Goal: Find contact information

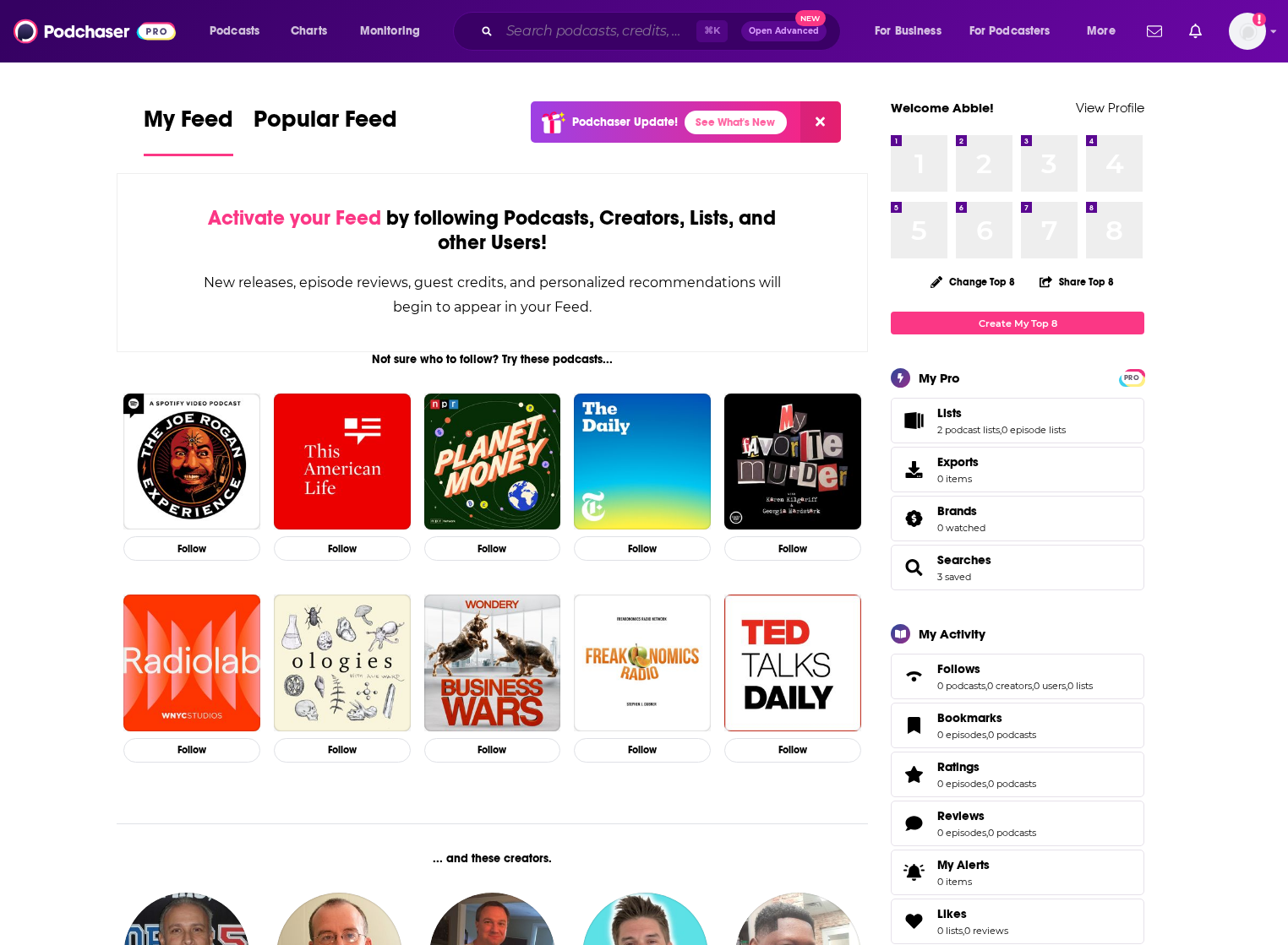
click at [573, 30] on input "Search podcasts, credits, & more..." at bounding box center [598, 31] width 197 height 27
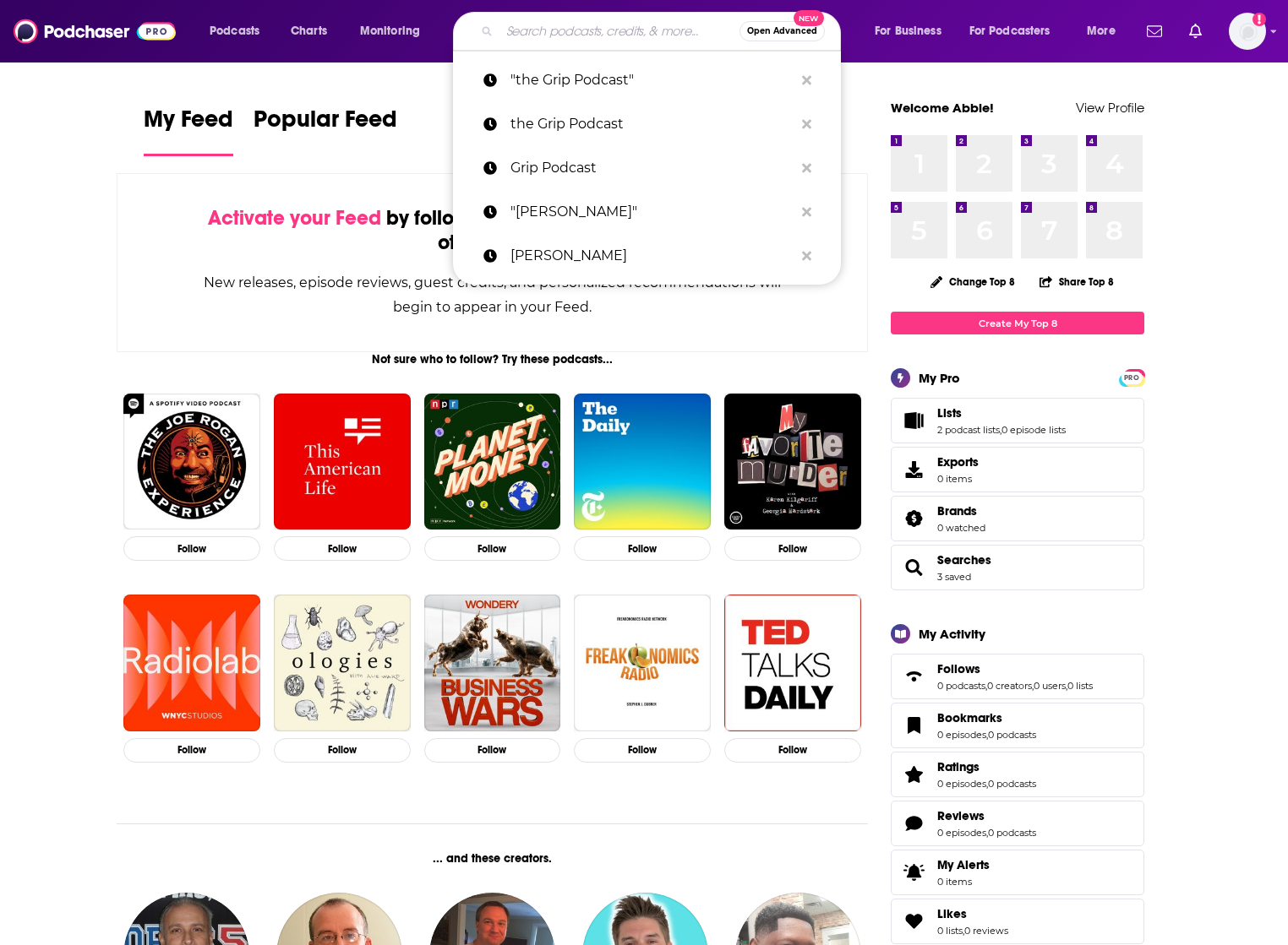
paste input "Drive Thru HR"
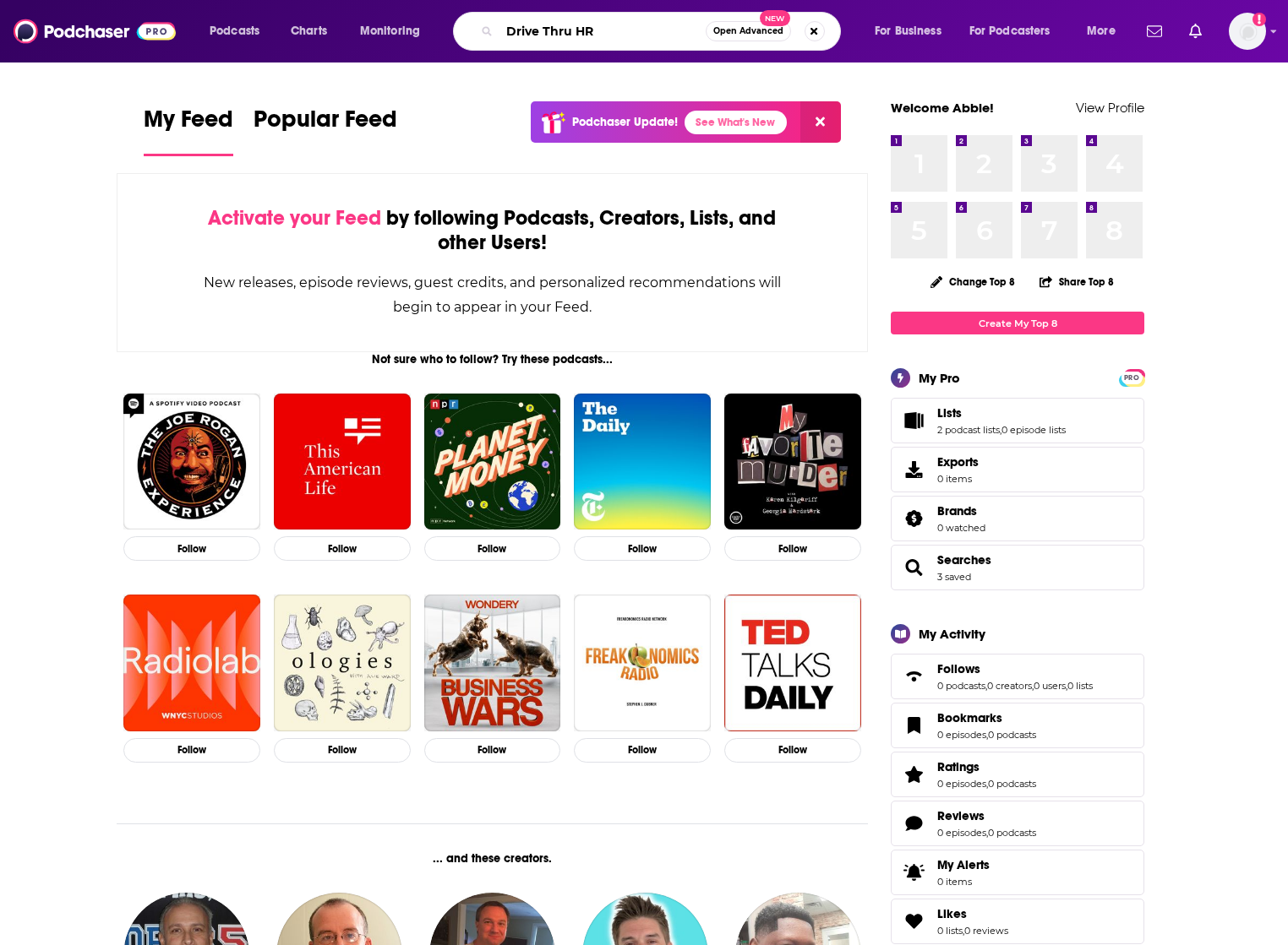
type input "Drive Thru HR"
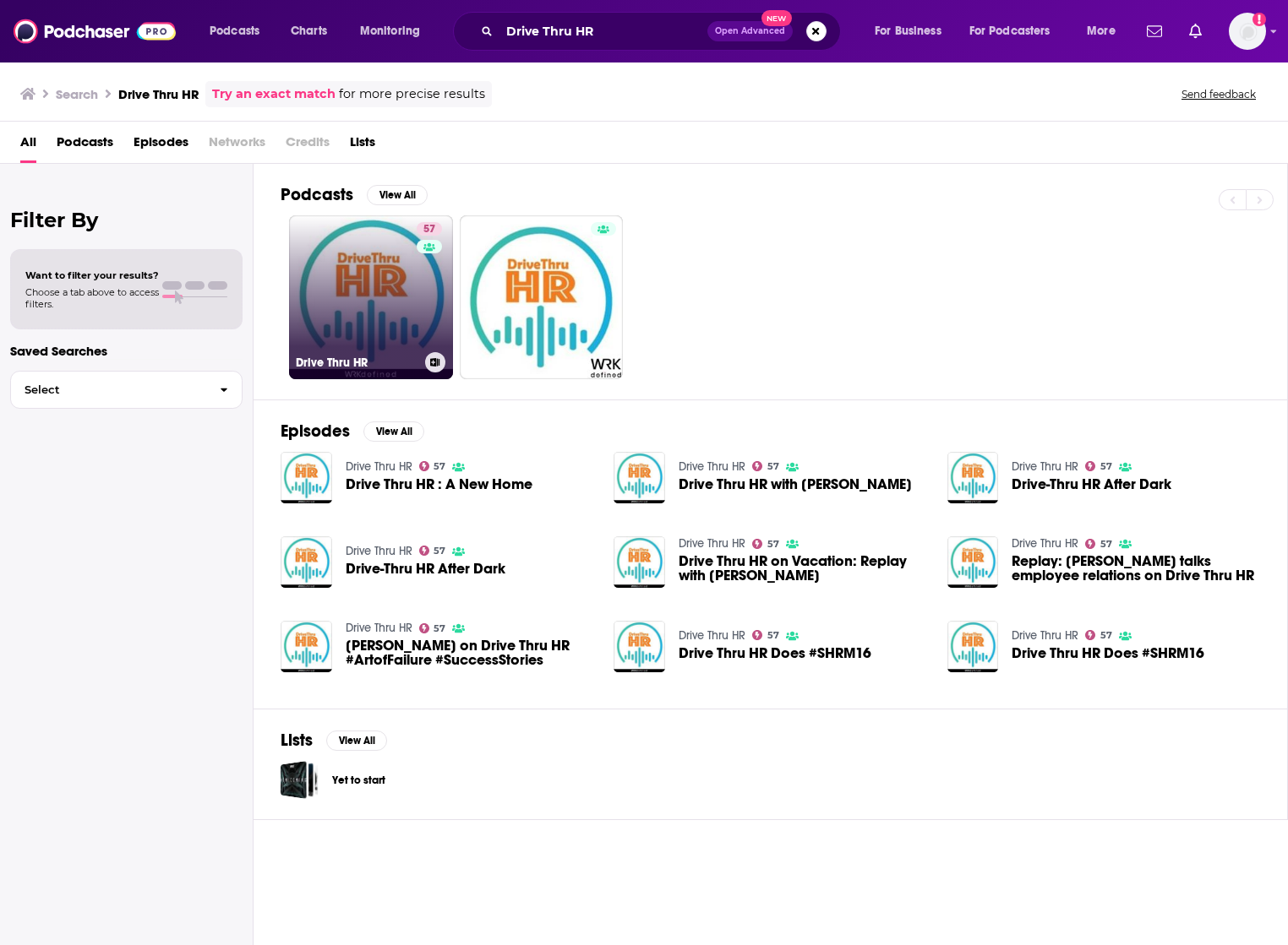
click at [384, 267] on link "57 Drive Thru HR" at bounding box center [371, 297] width 164 height 164
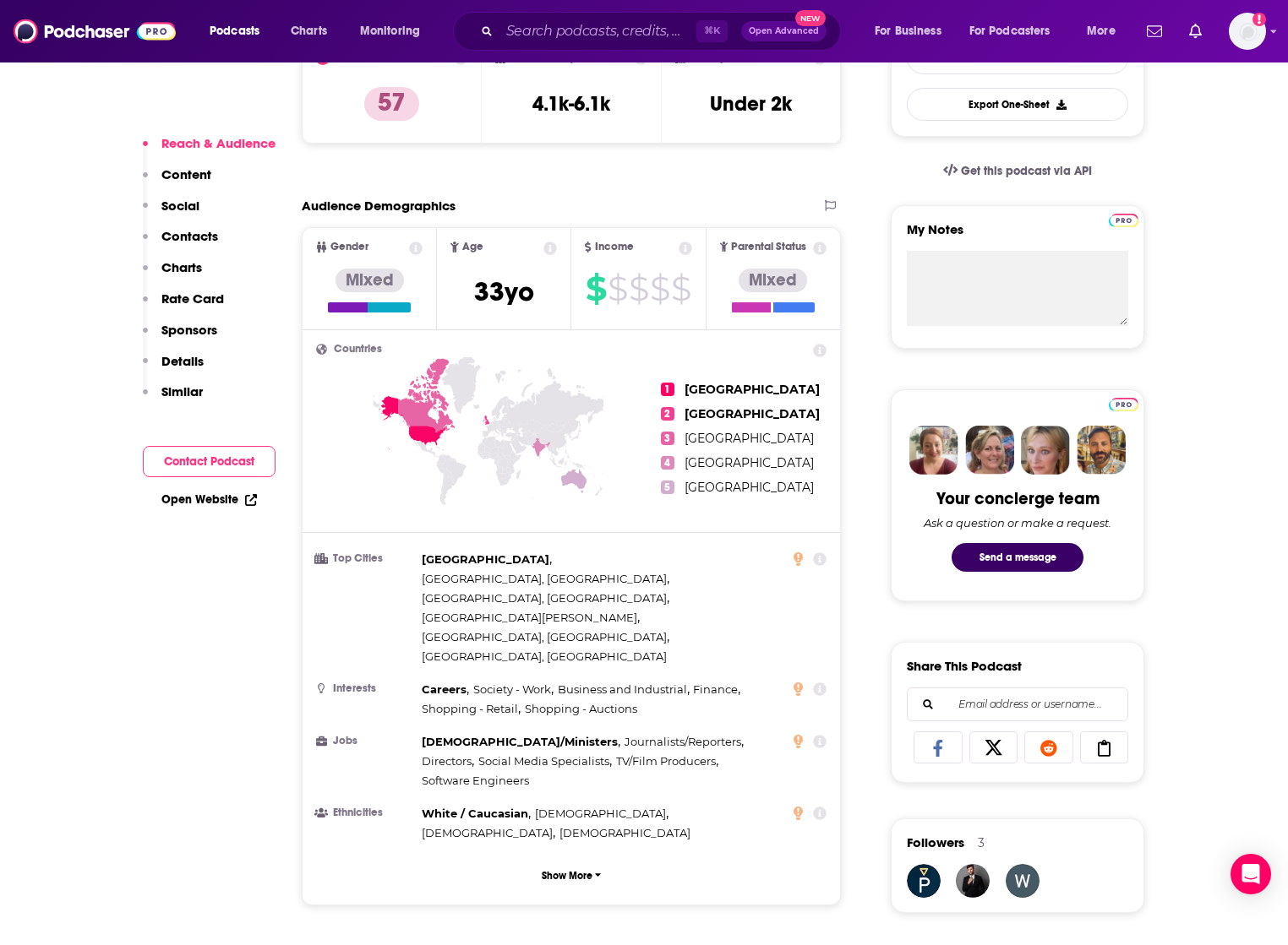
scroll to position [489, 0]
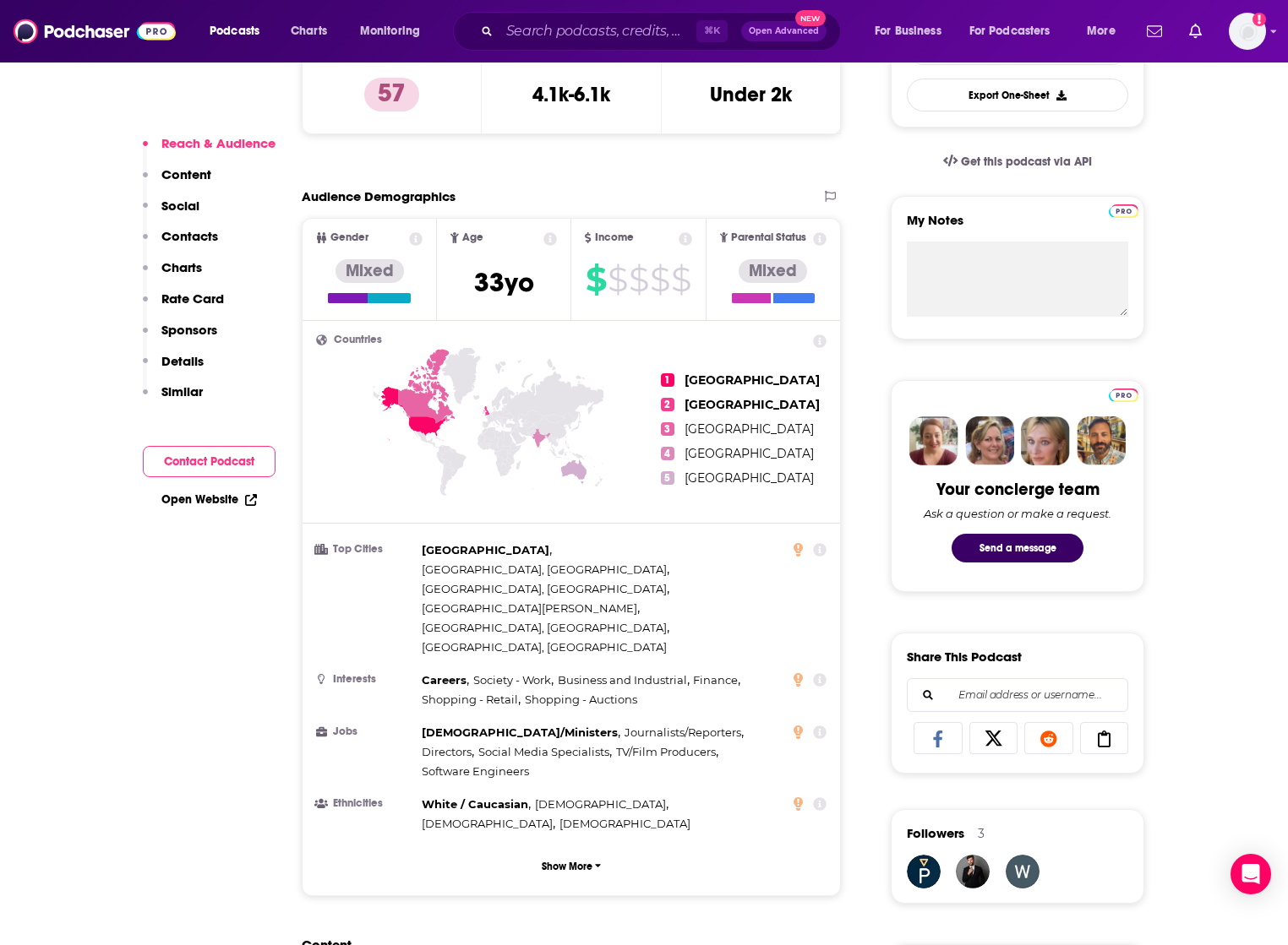
click at [196, 242] on p "Contacts" at bounding box center [190, 236] width 56 height 16
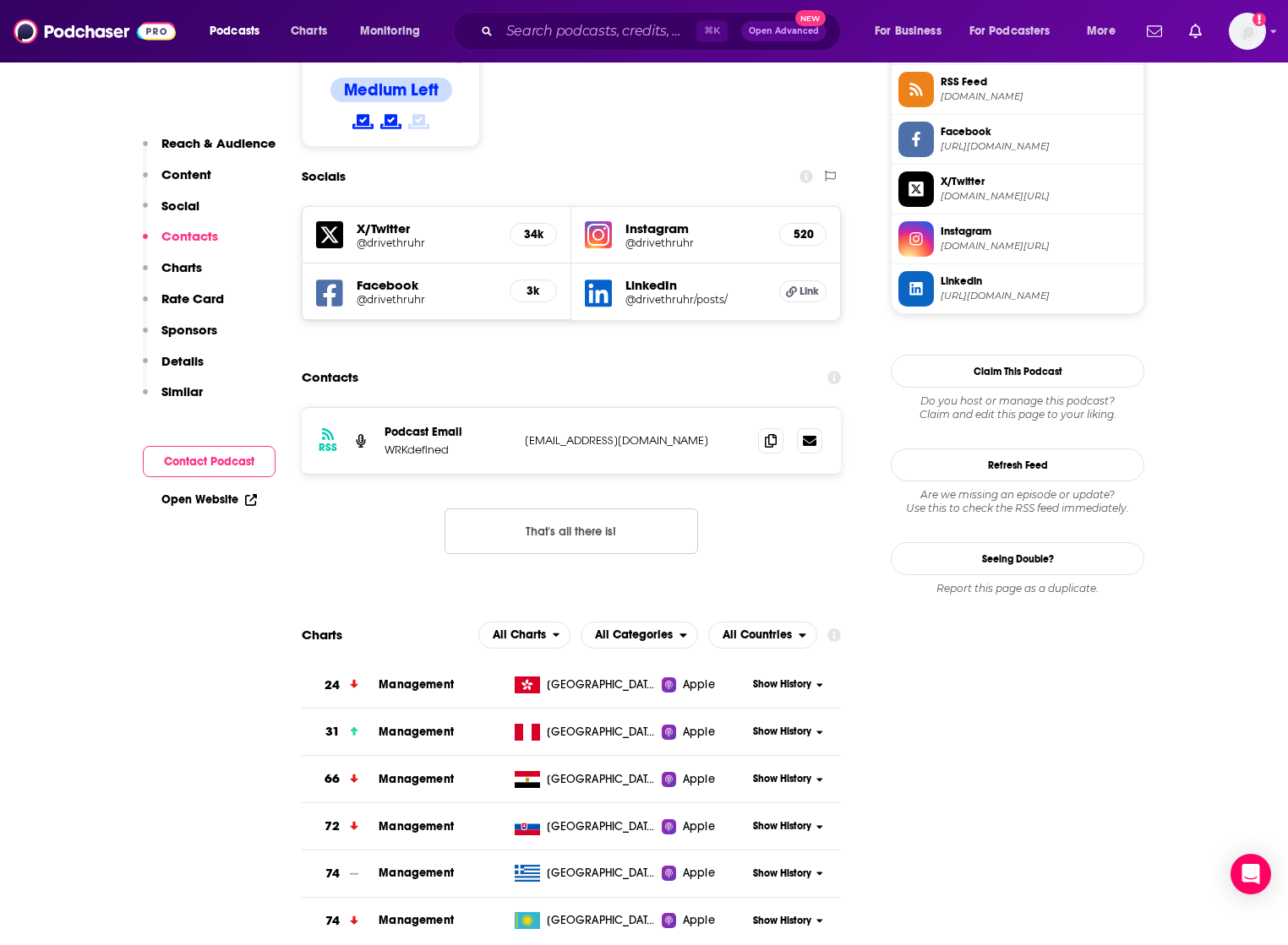
scroll to position [1426, 0]
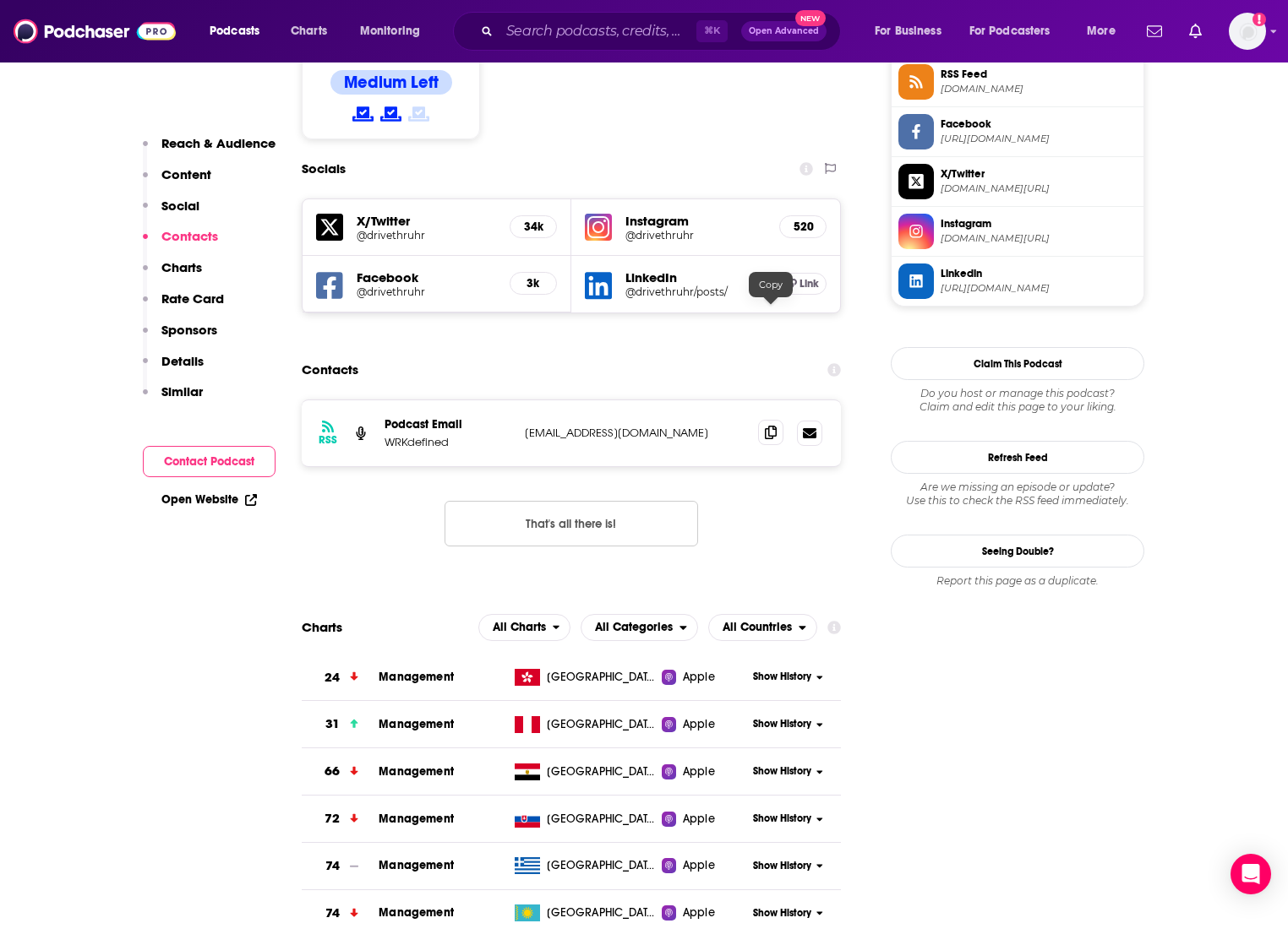
click at [770, 425] on icon at bounding box center [770, 431] width 11 height 13
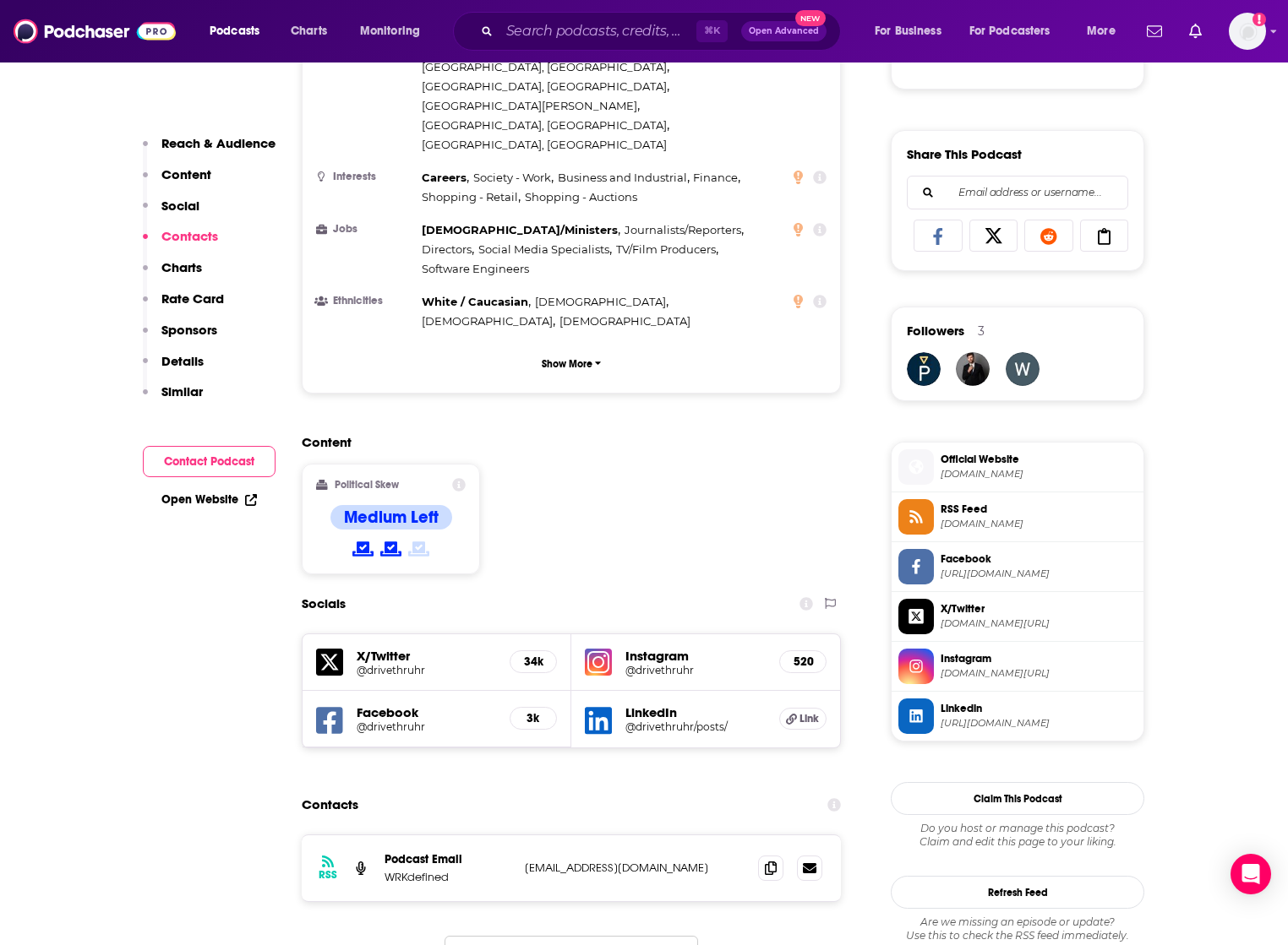
scroll to position [0, 0]
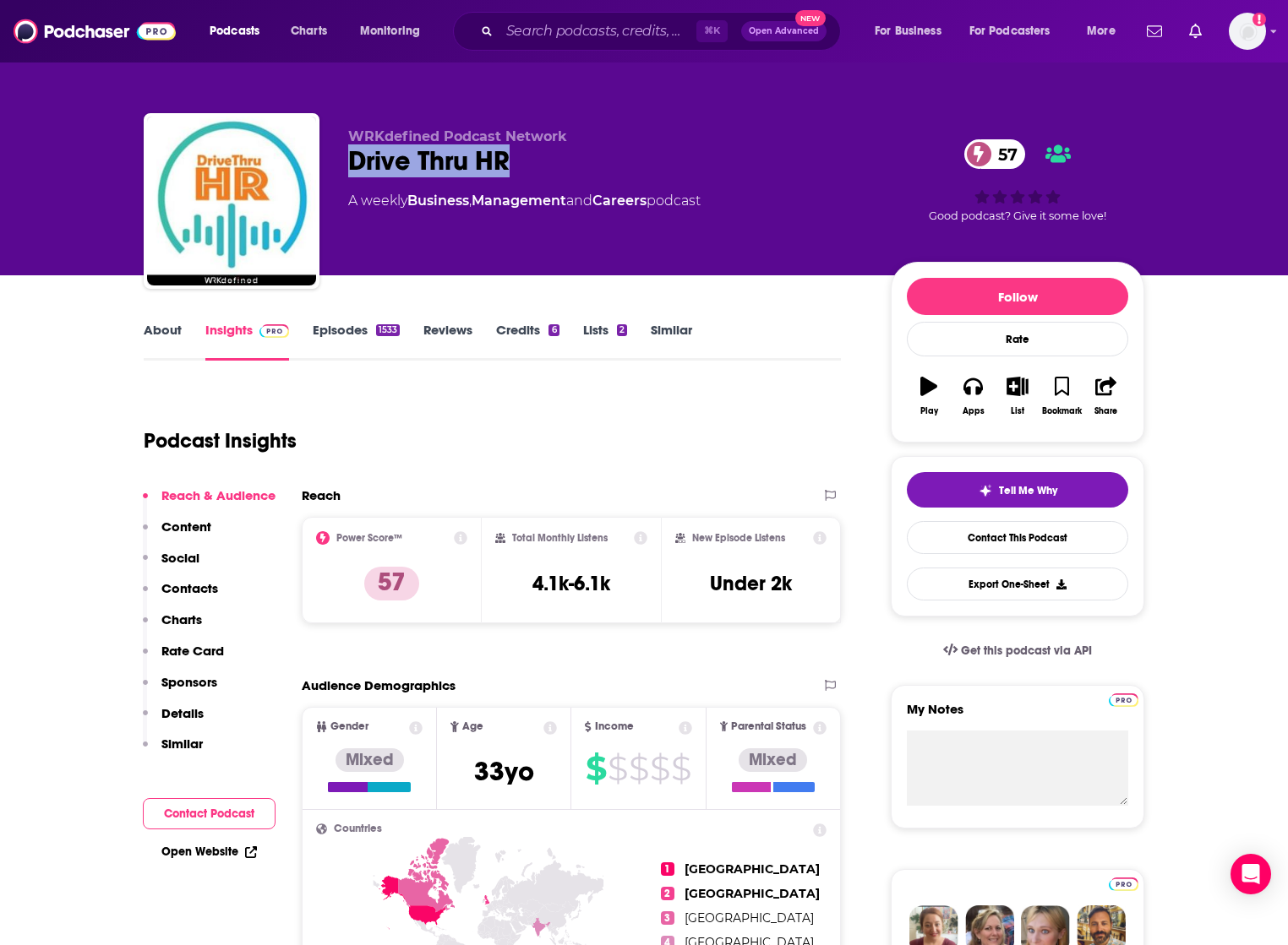
drag, startPoint x: 348, startPoint y: 154, endPoint x: 537, endPoint y: 154, distance: 189.0
click at [537, 154] on div "Drive Thru HR 57" at bounding box center [606, 161] width 516 height 33
copy h2 "Drive Thru HR"
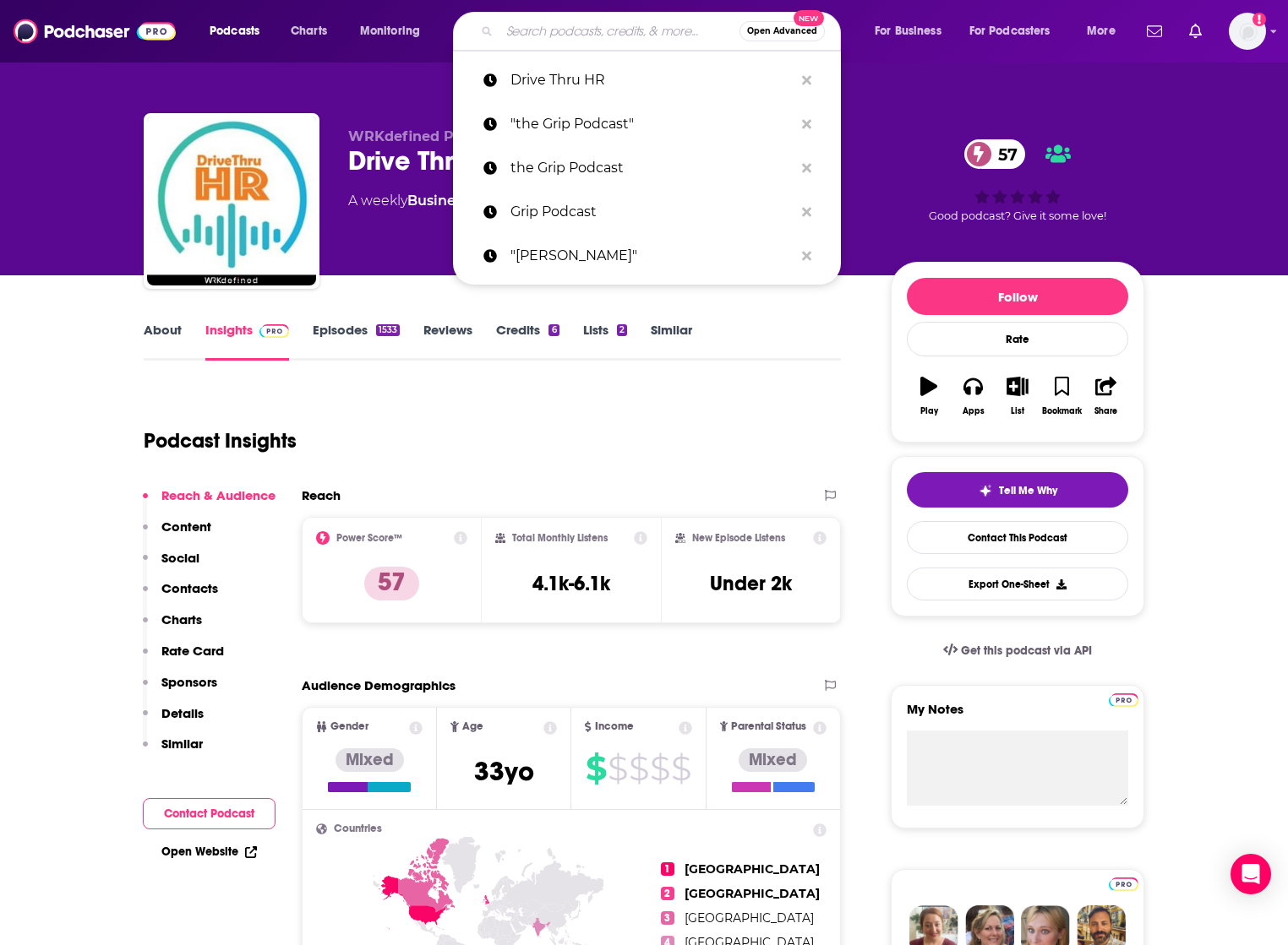
click at [532, 23] on input "Search podcasts, credits, & more..." at bounding box center [620, 31] width 240 height 27
paste input "HR Works (HR Daily Advisor)"
type input "HR Works (HR Daily Advisor)"
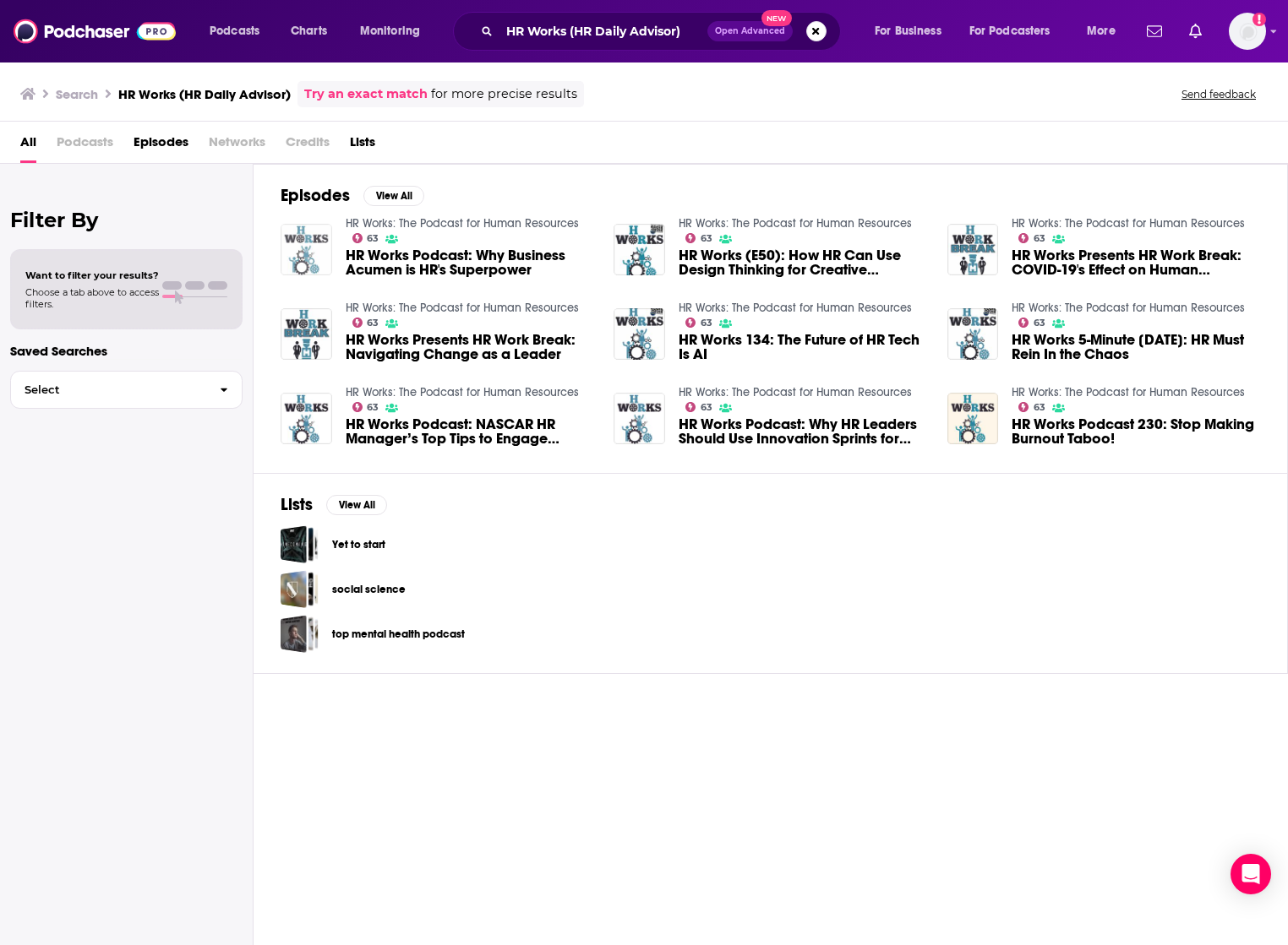
click at [302, 251] on img "HR Works Podcast: Why Business Acumen is HR's Superpower" at bounding box center [306, 250] width 51 height 51
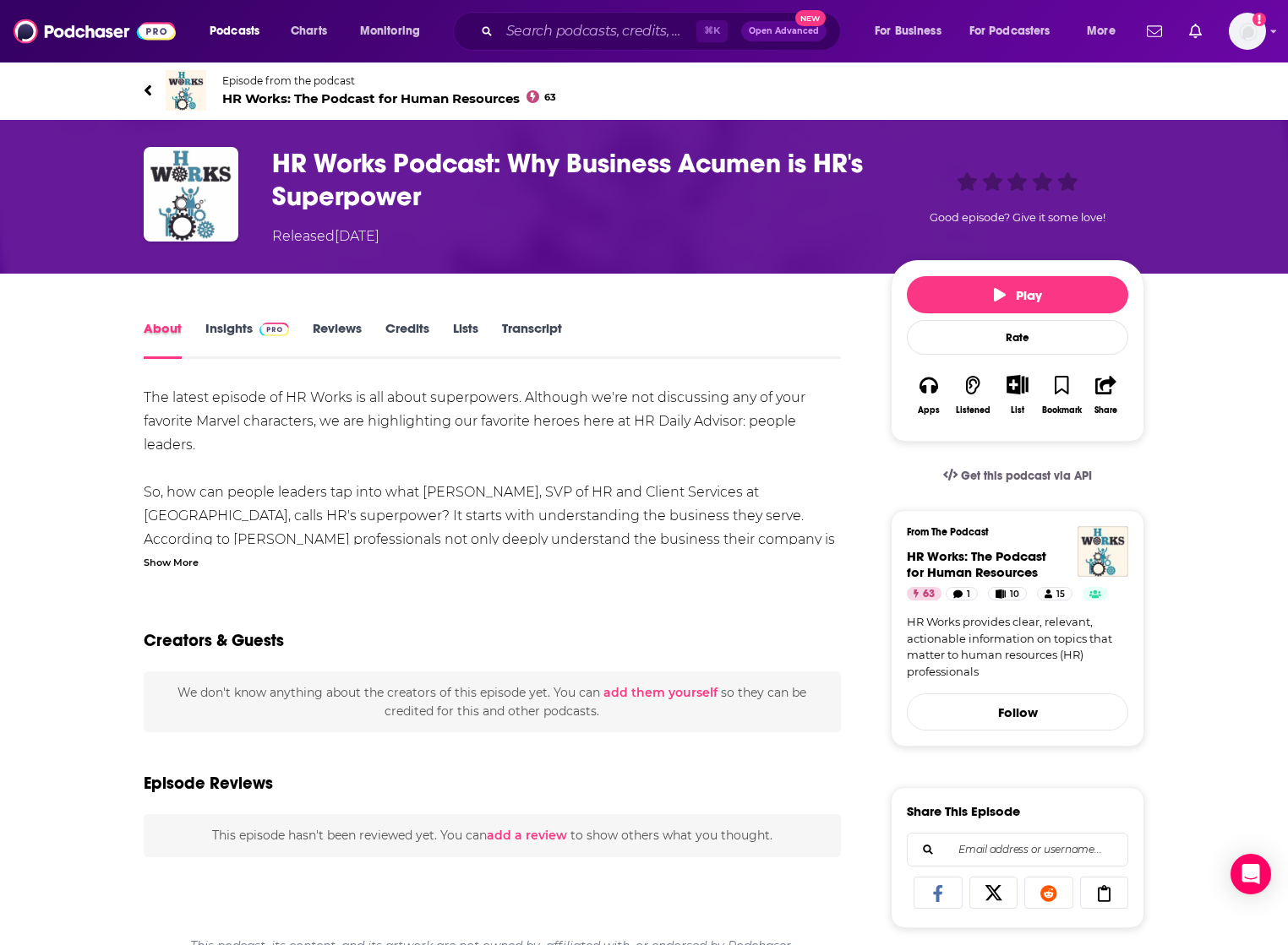
click at [202, 330] on div "About" at bounding box center [175, 340] width 62 height 39
click at [228, 327] on link "Insights" at bounding box center [247, 340] width 84 height 39
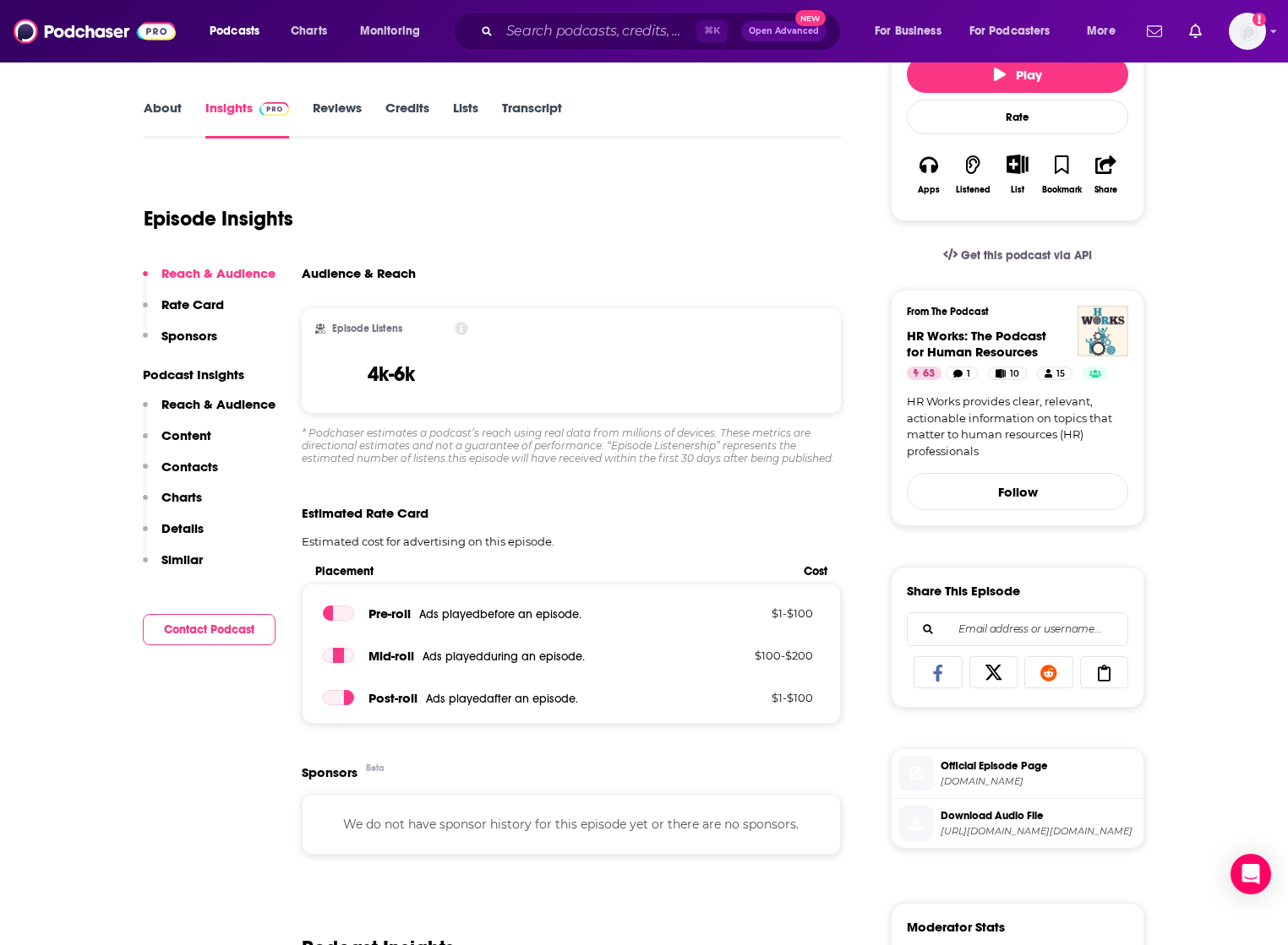
scroll to position [219, 0]
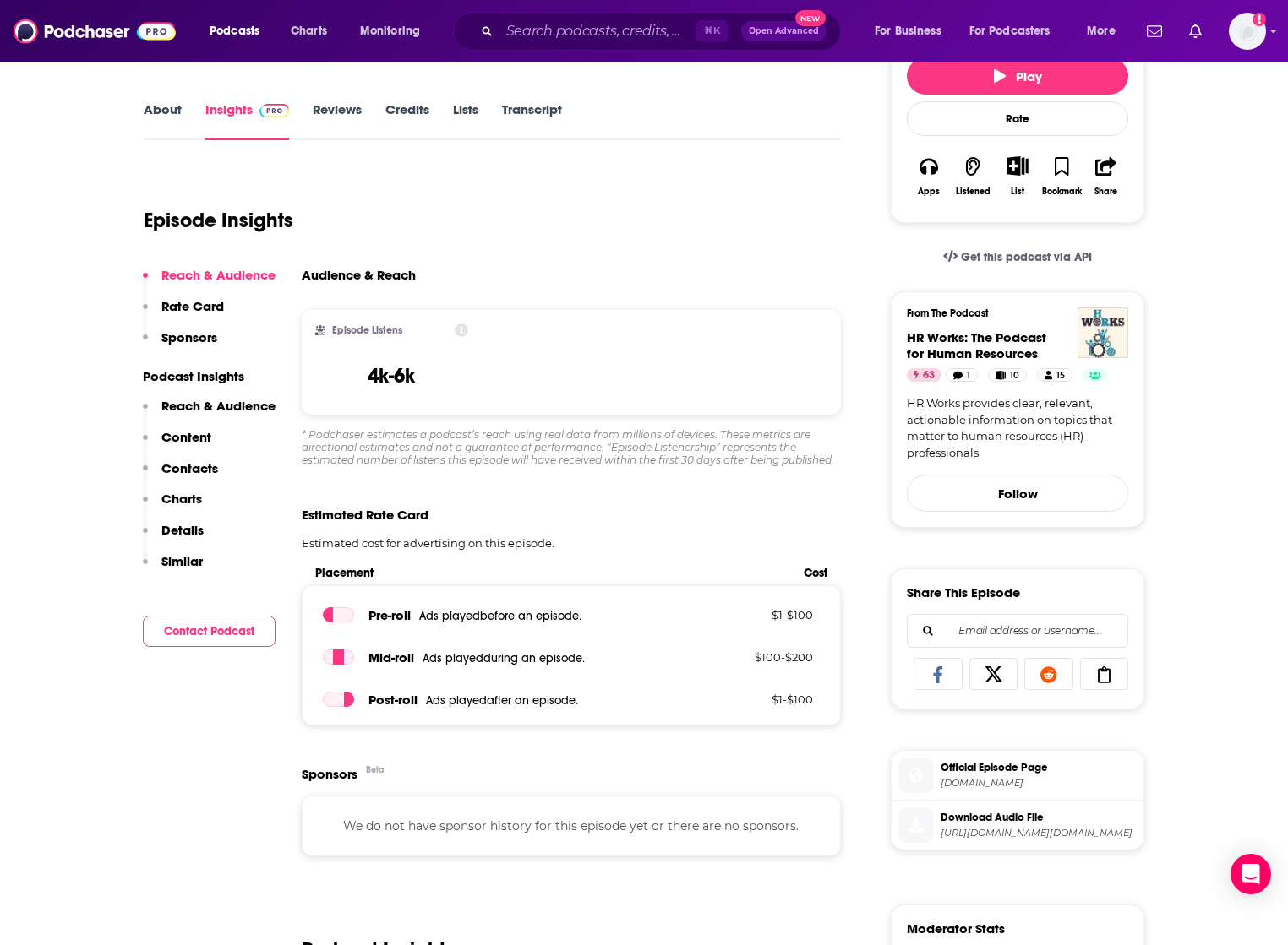
click at [194, 463] on p "Contacts" at bounding box center [190, 469] width 56 height 16
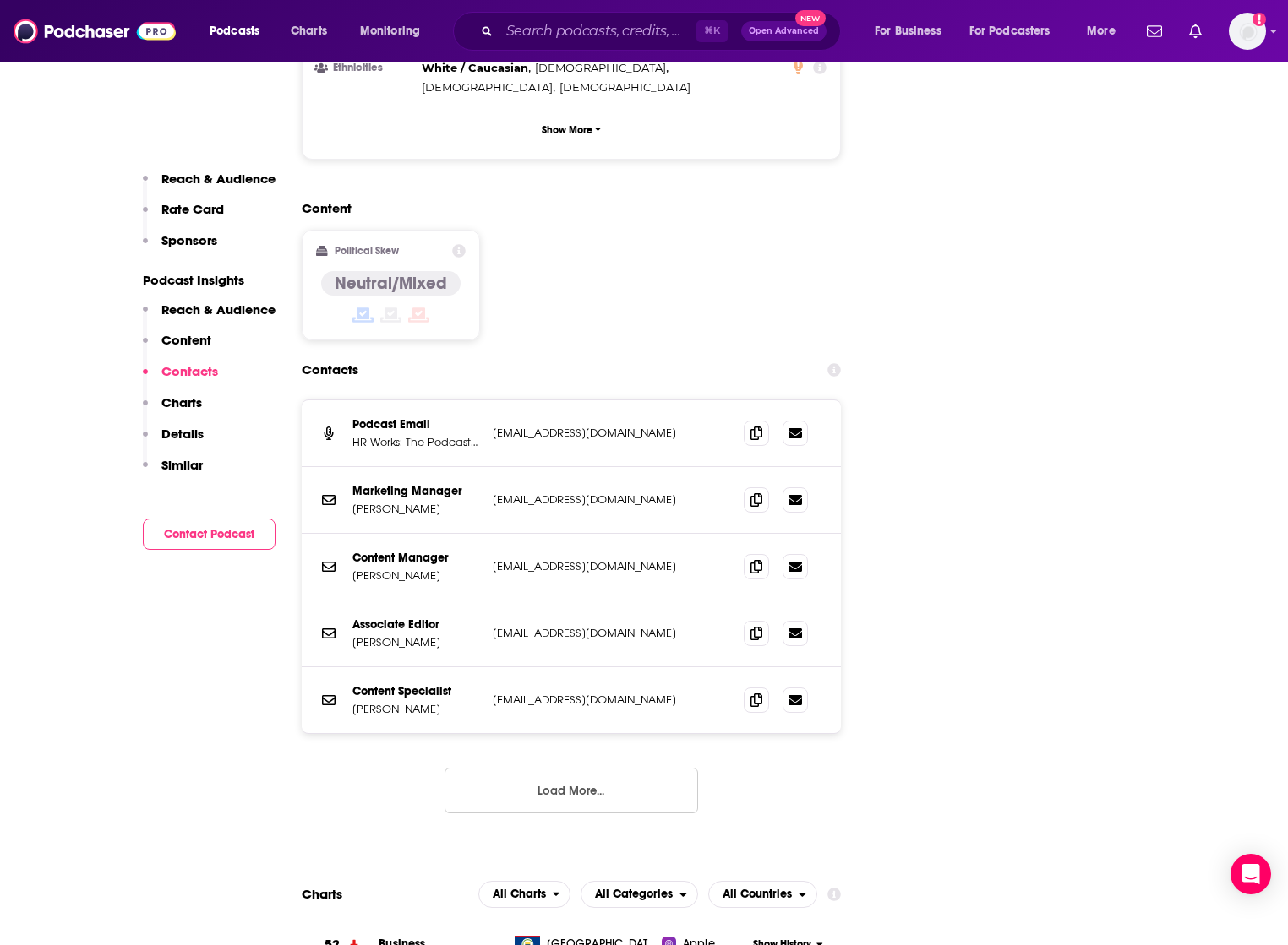
scroll to position [1955, 0]
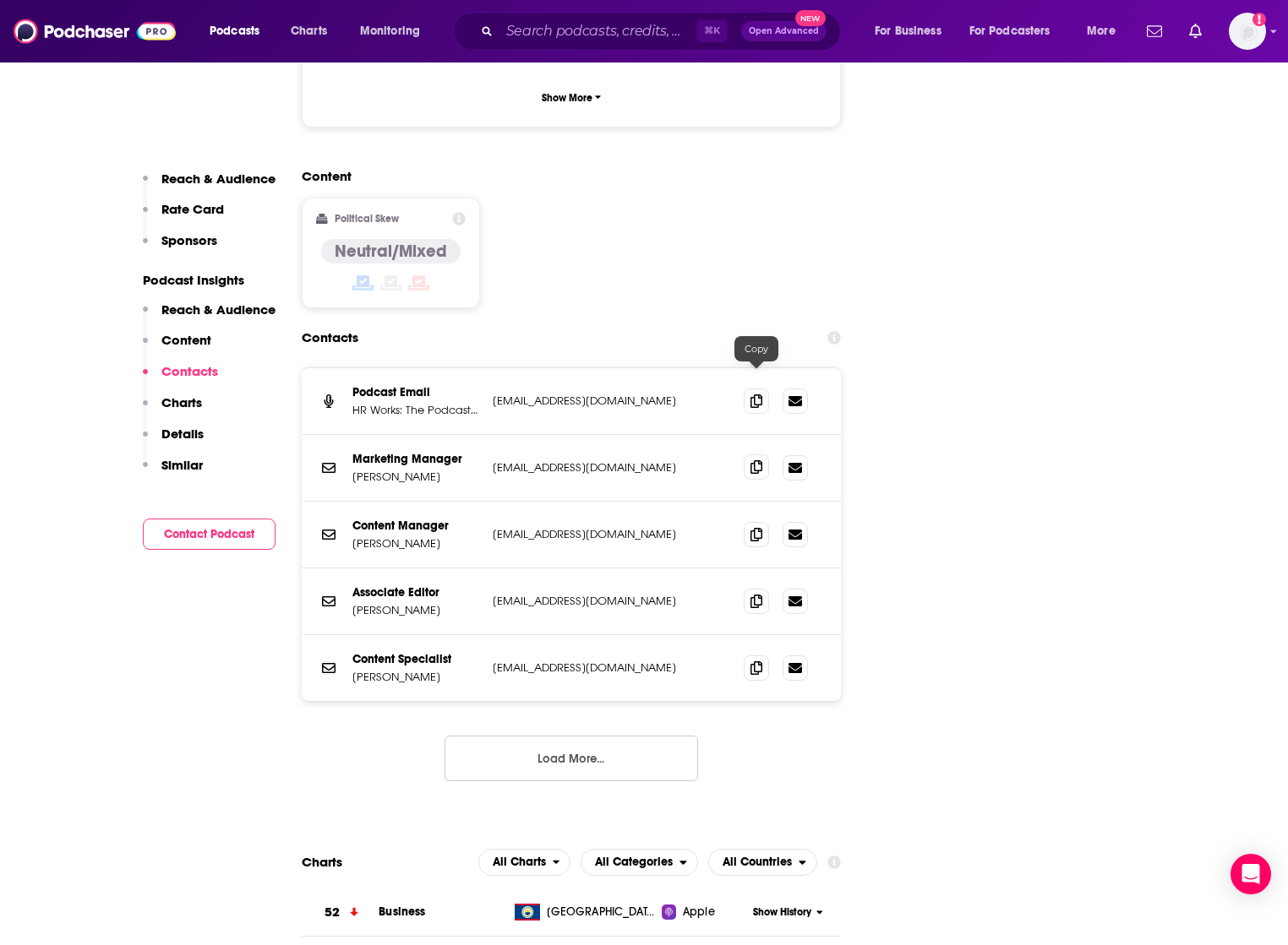
click at [757, 461] on icon at bounding box center [756, 467] width 11 height 13
click at [757, 527] on icon at bounding box center [756, 533] width 11 height 13
click at [754, 454] on span at bounding box center [756, 467] width 26 height 26
click at [753, 461] on icon at bounding box center [756, 467] width 11 height 13
click at [756, 527] on icon at bounding box center [756, 533] width 11 height 13
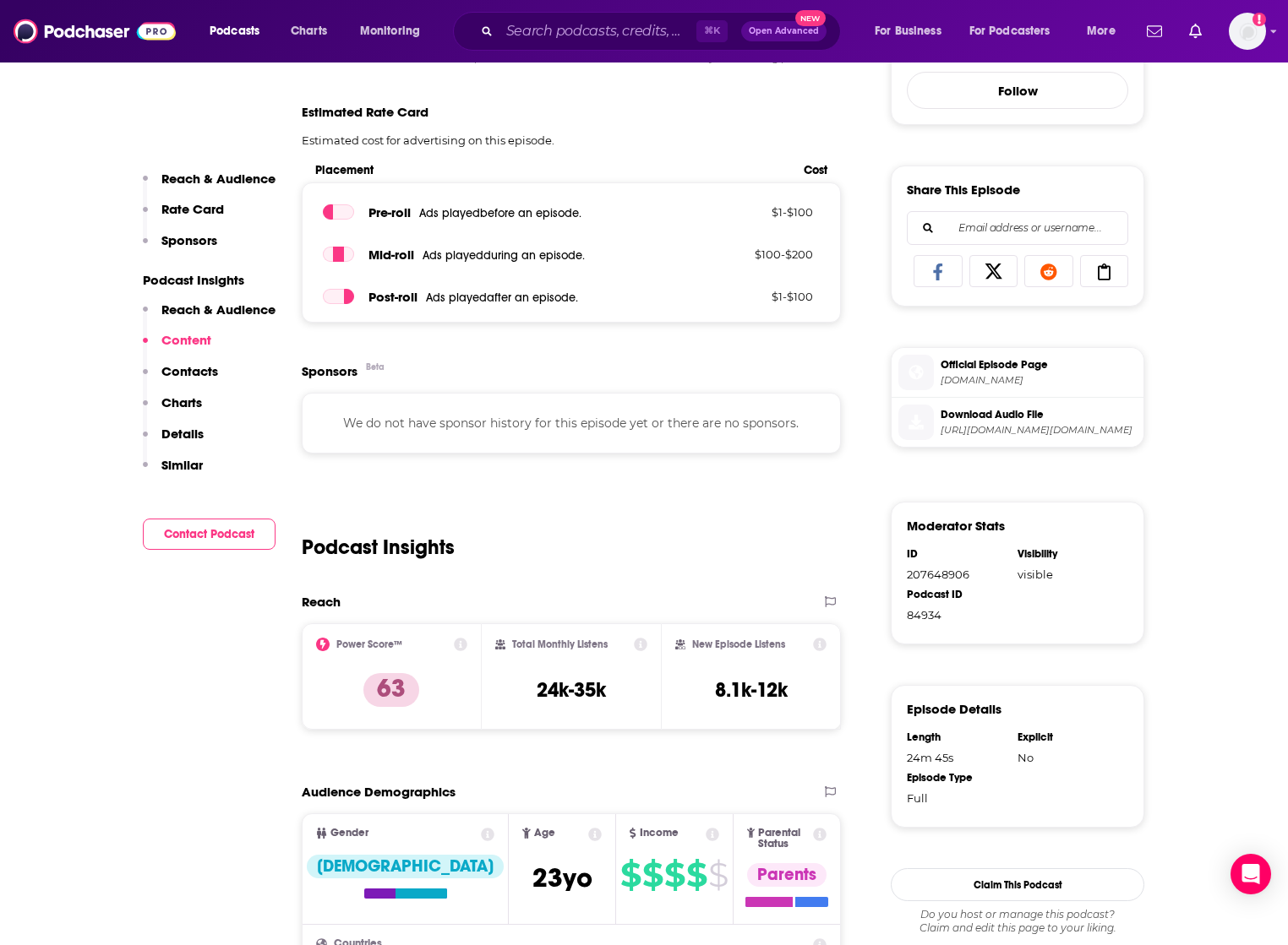
scroll to position [0, 0]
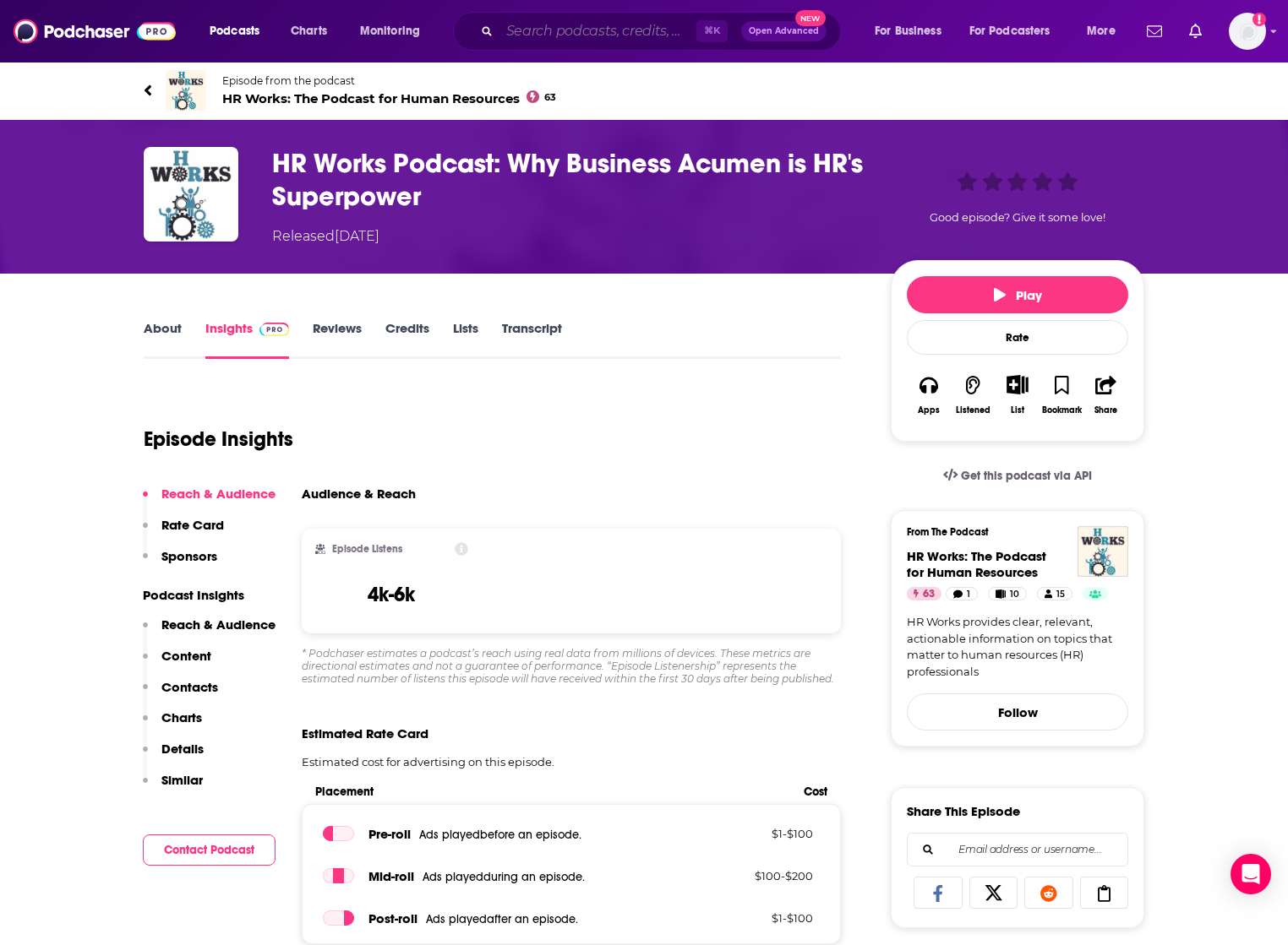
click at [555, 21] on input "Search podcasts, credits, & more..." at bounding box center [598, 31] width 197 height 27
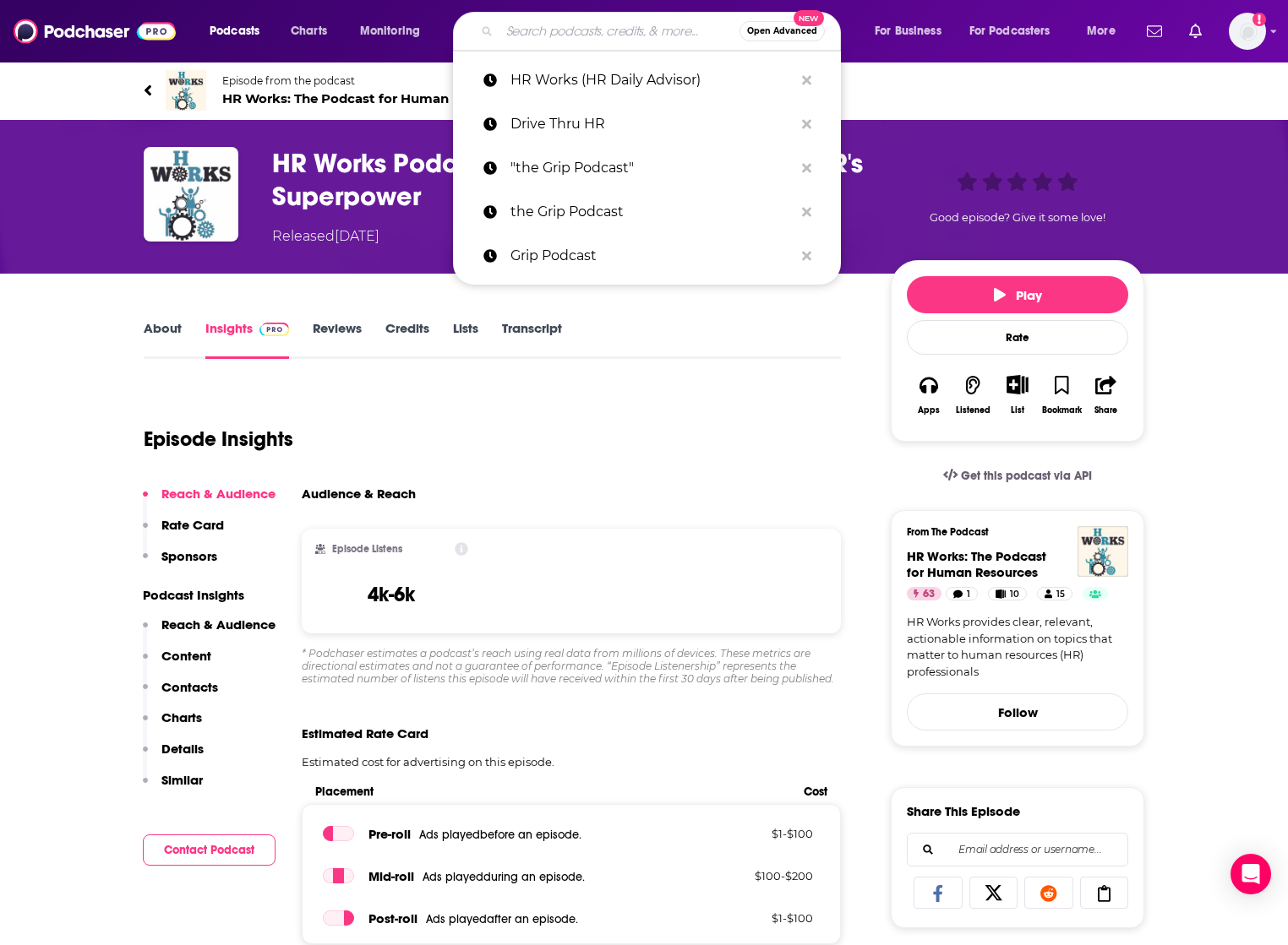
paste input "People Managing People"
type input "People Managing People"
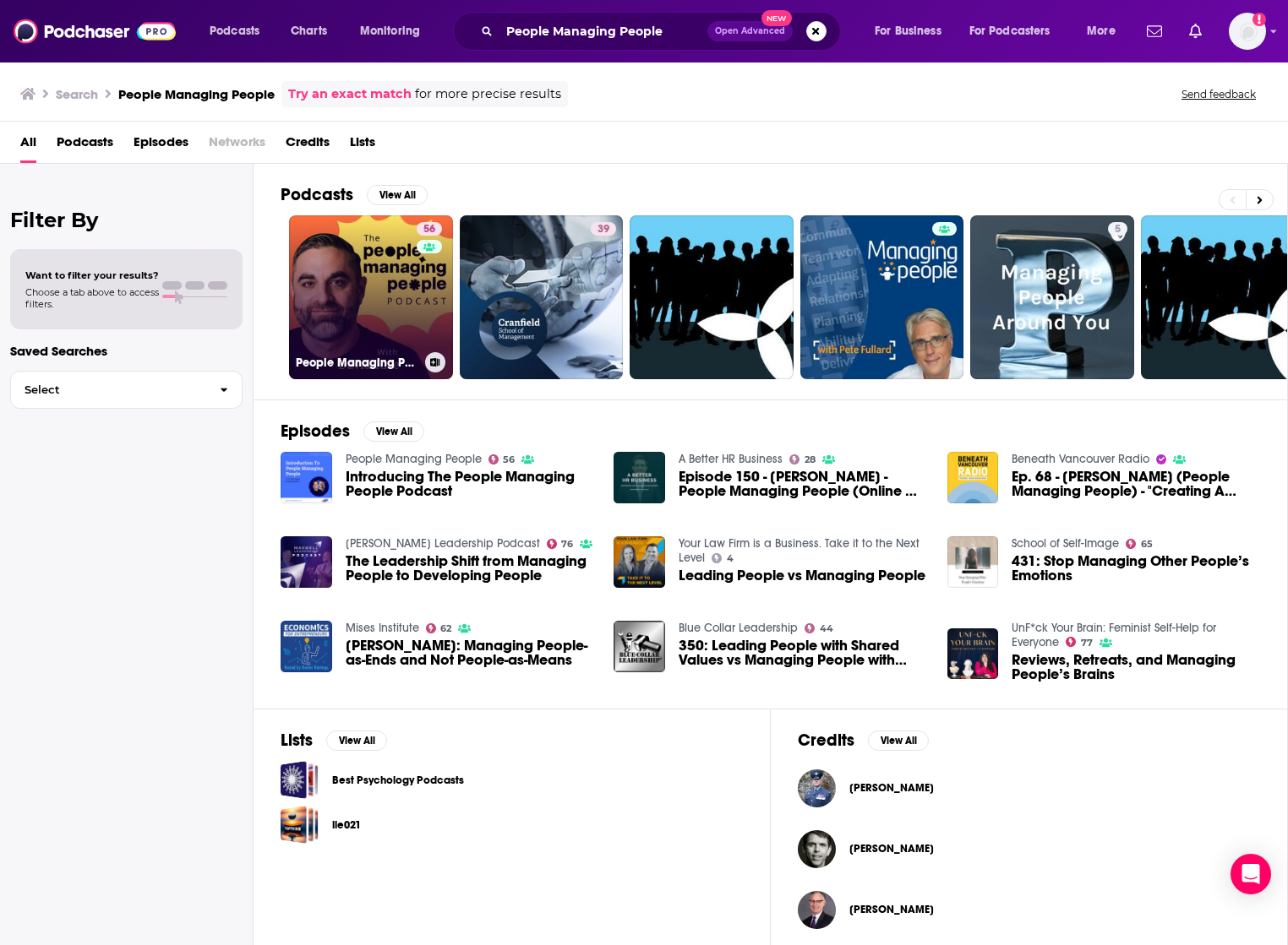
click at [376, 275] on link "56 People Managing People" at bounding box center [371, 297] width 164 height 164
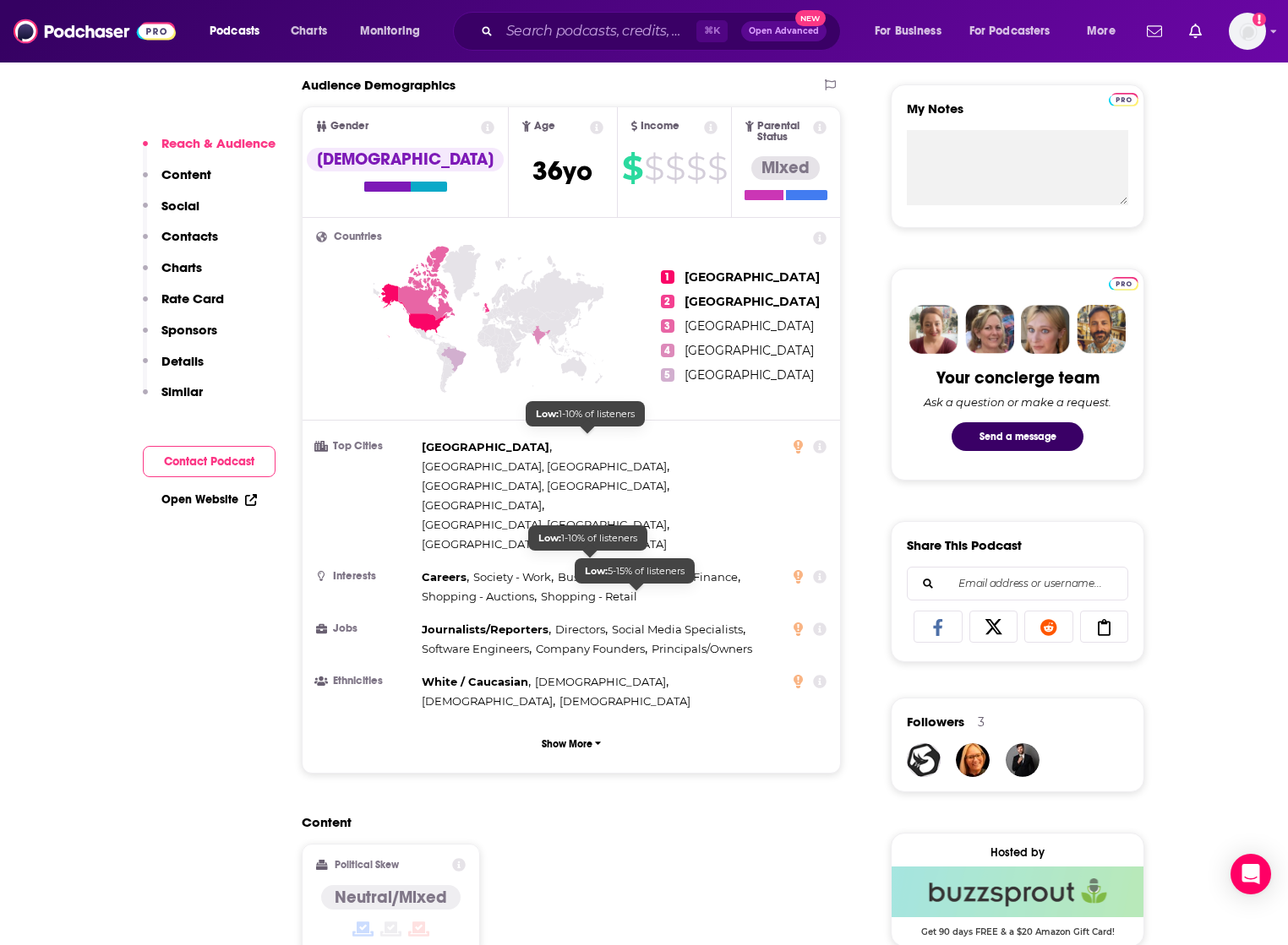
scroll to position [989, 0]
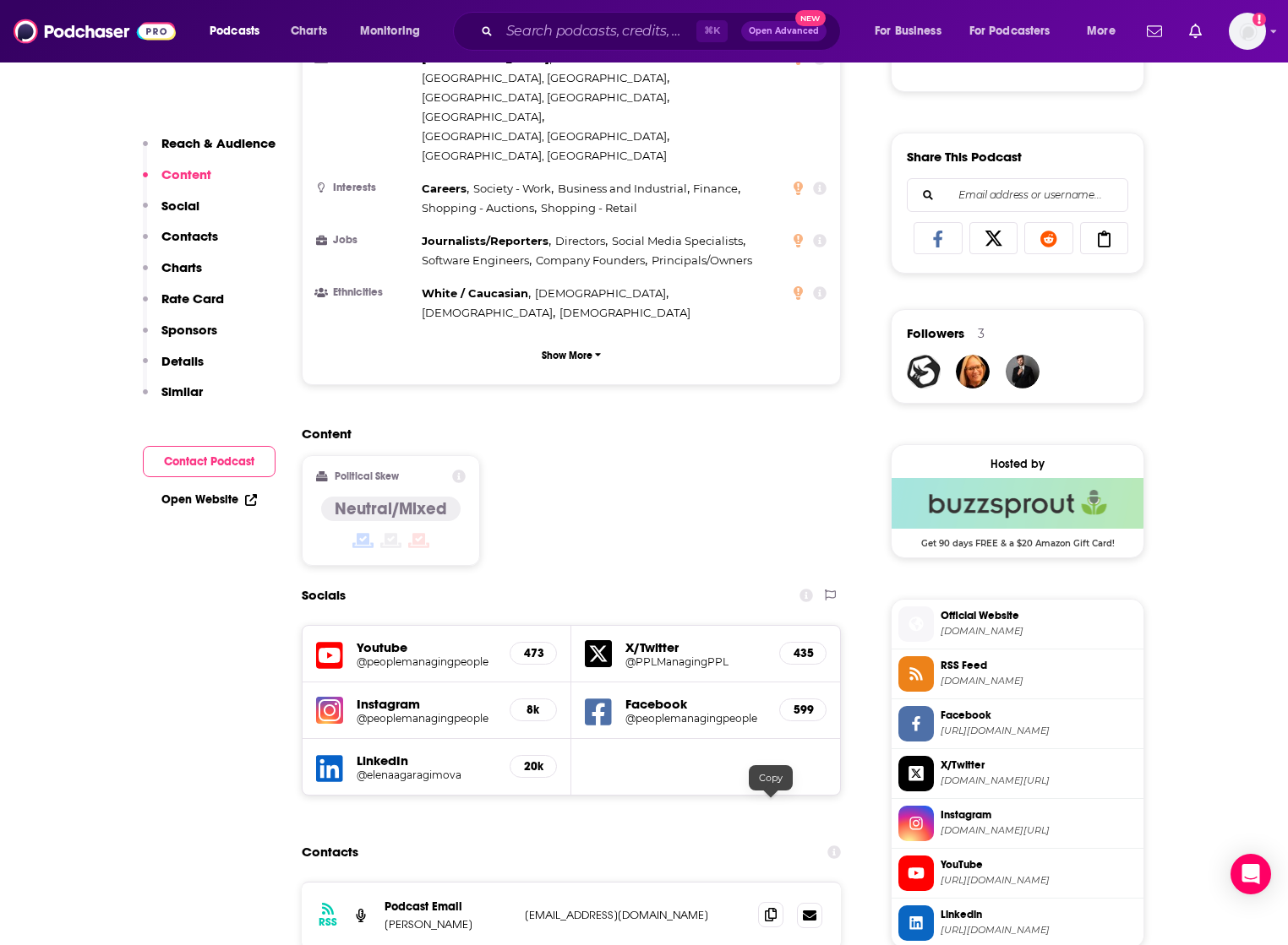
click at [773, 908] on icon at bounding box center [770, 914] width 11 height 13
click at [645, 425] on div "Content Political Skew Neutral/Mixed" at bounding box center [571, 502] width 539 height 154
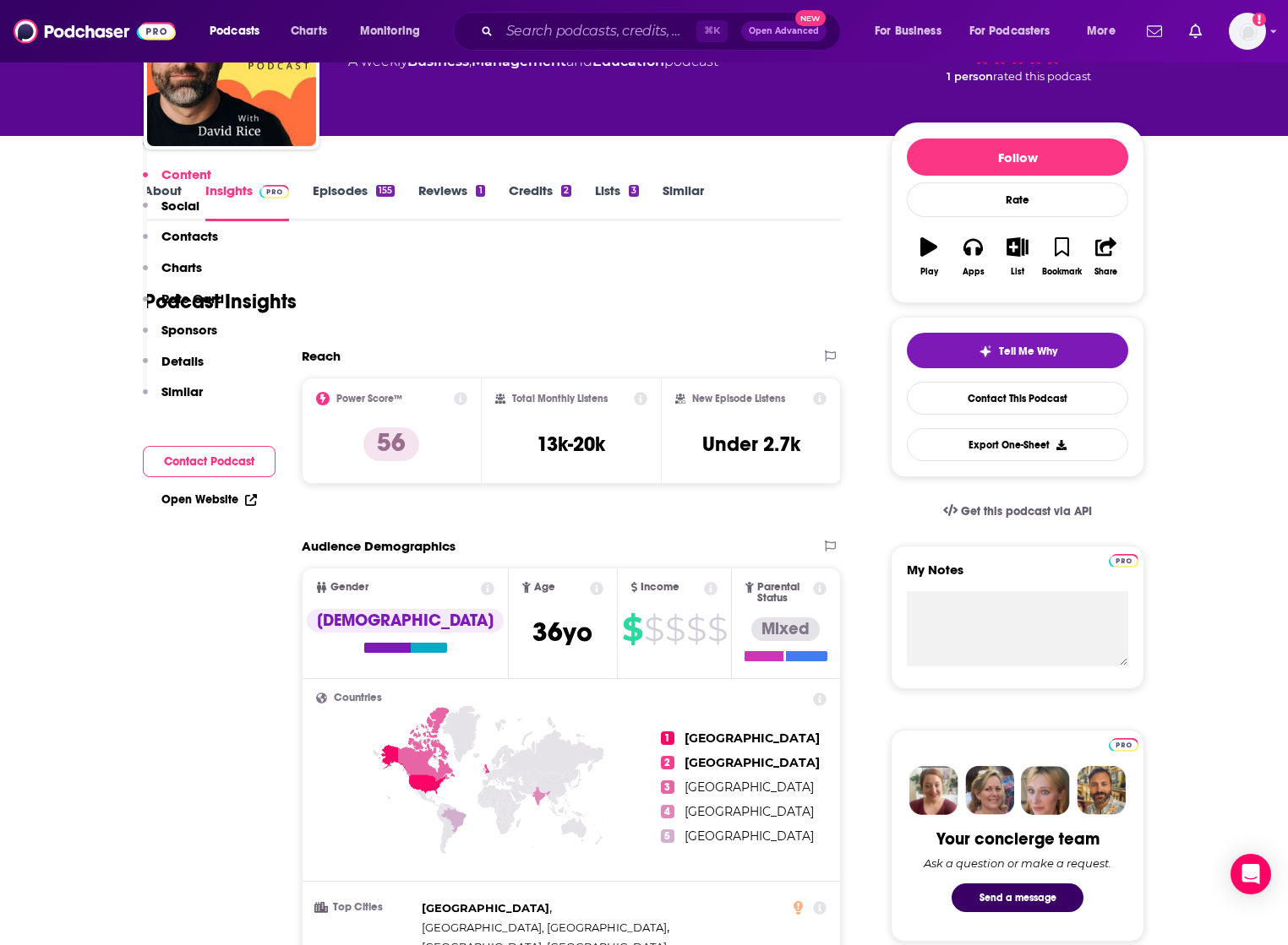
scroll to position [0, 0]
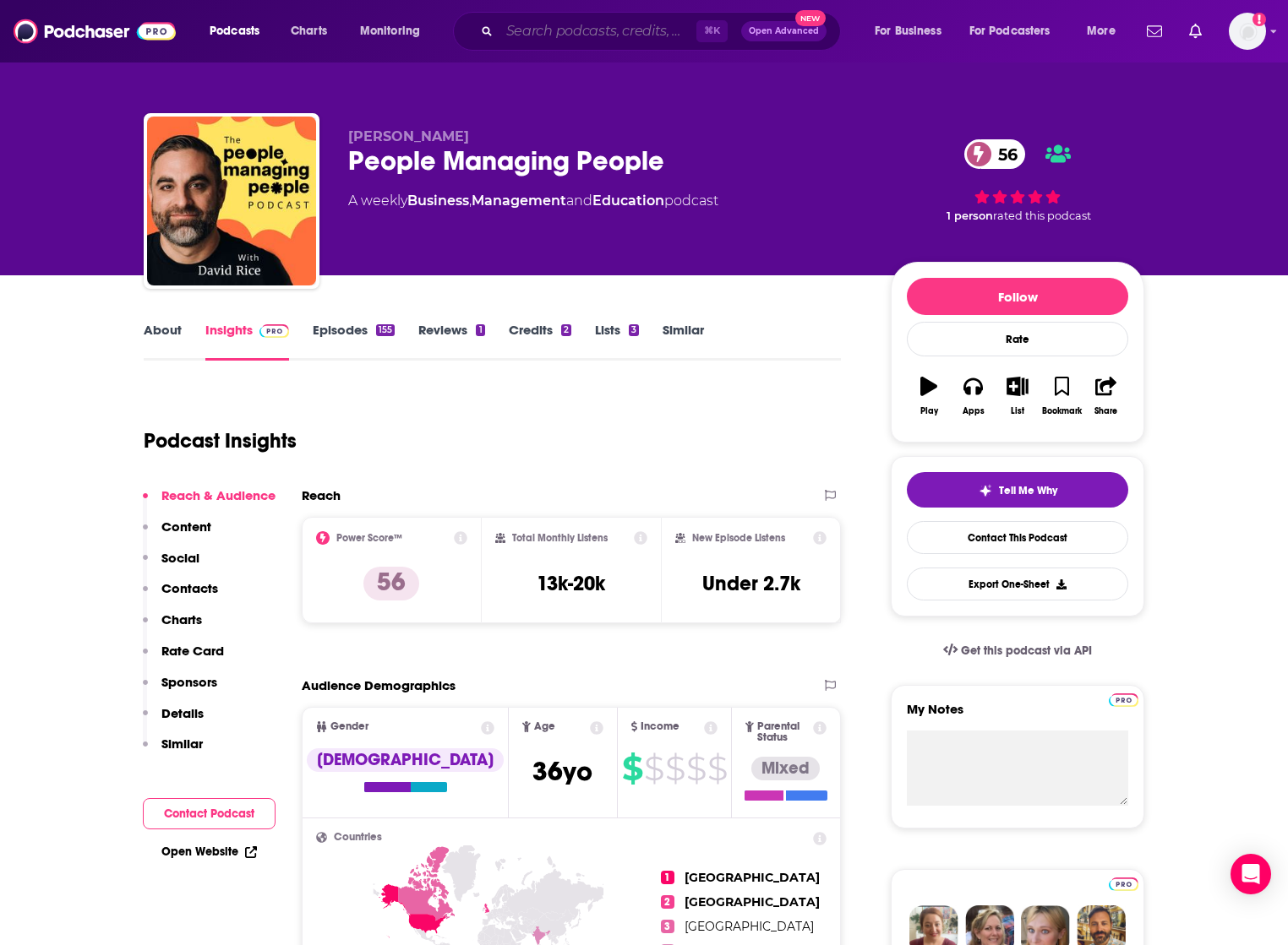
click at [522, 30] on input "Search podcasts, credits, & more..." at bounding box center [598, 31] width 197 height 27
paste input "Friends with Employee Benefits"
type input "Friends with Employee Benefits"
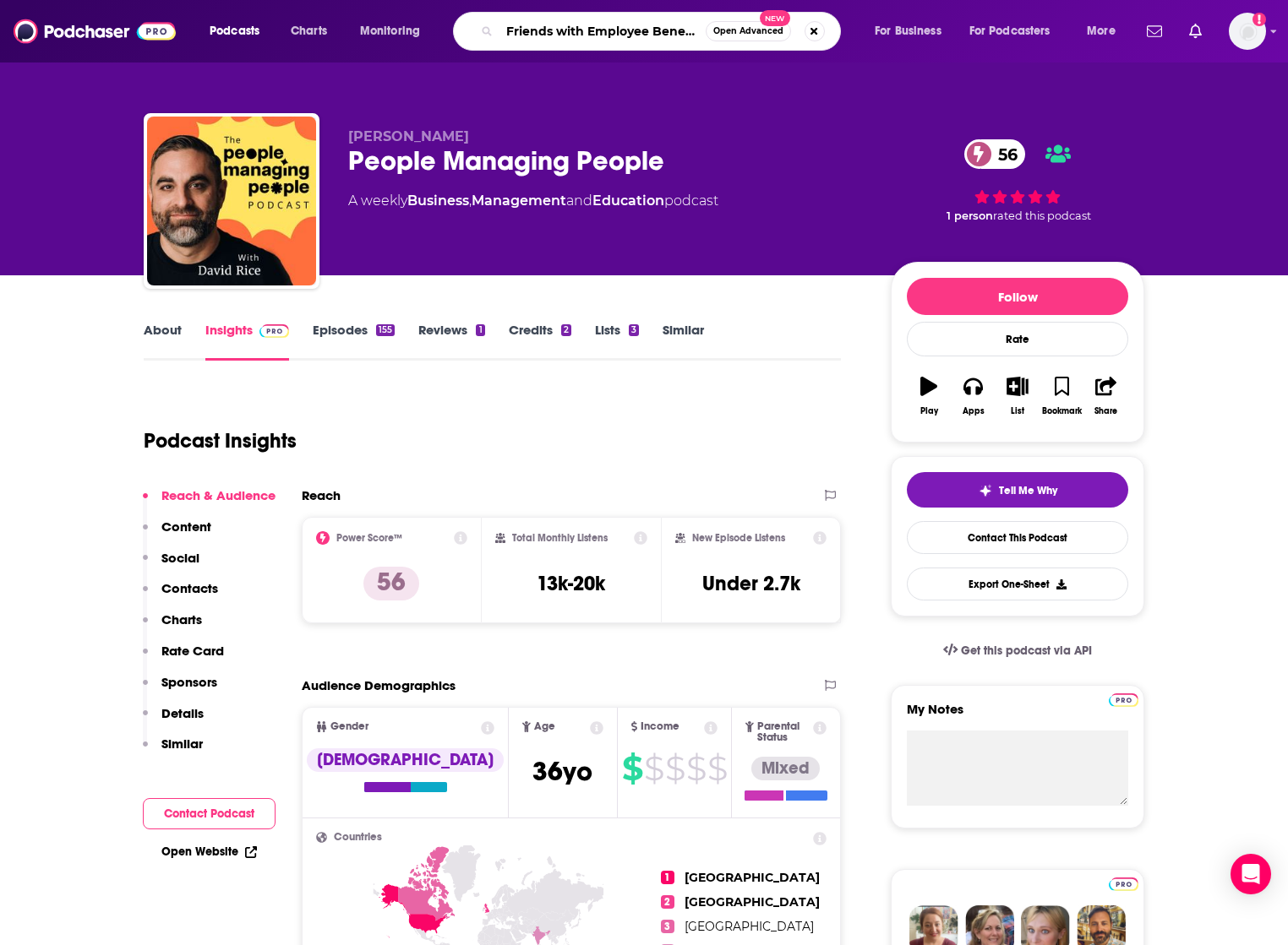
scroll to position [0, 6]
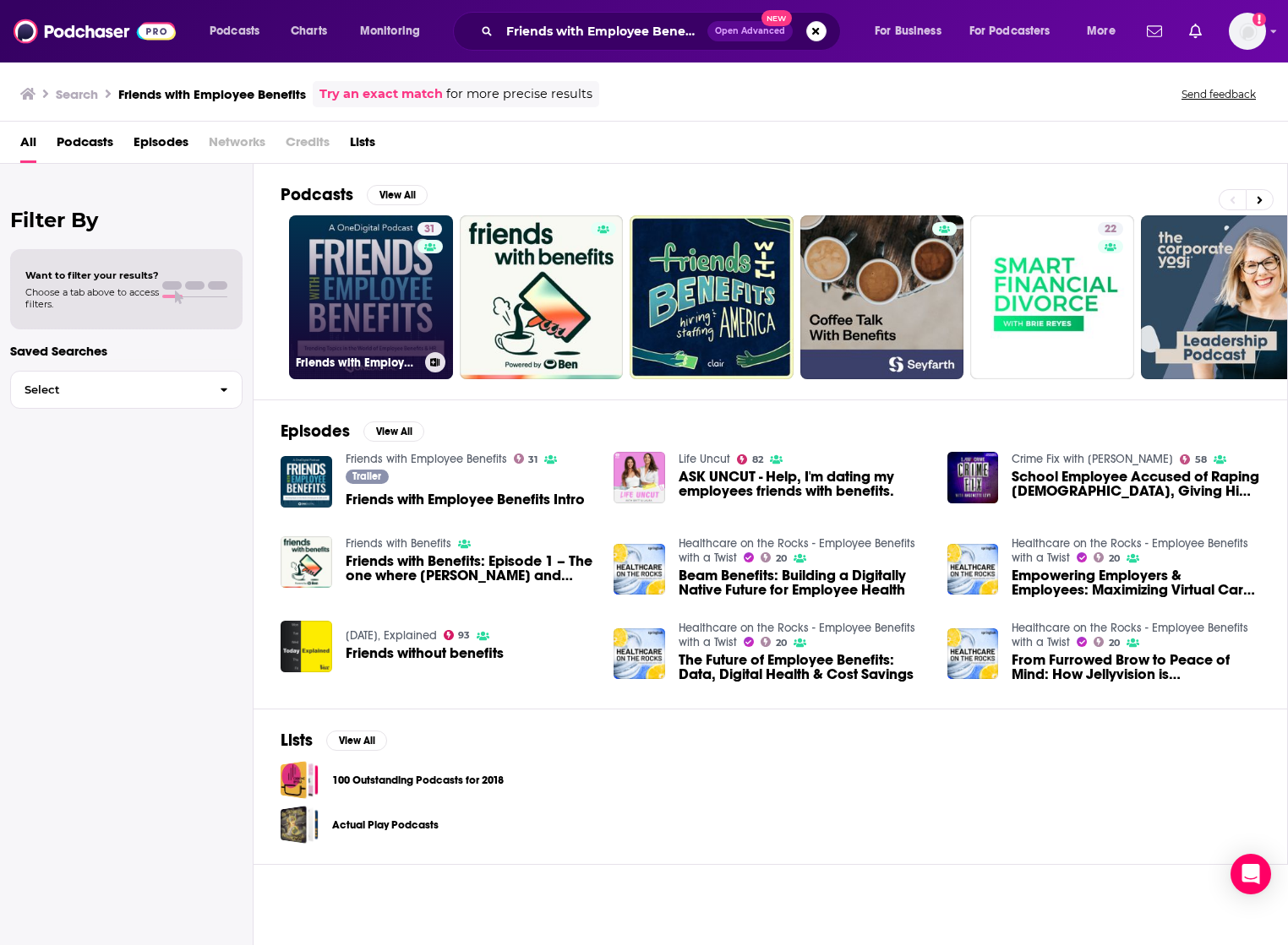
click at [398, 262] on link "31 Friends with Employee Benefits" at bounding box center [371, 297] width 164 height 164
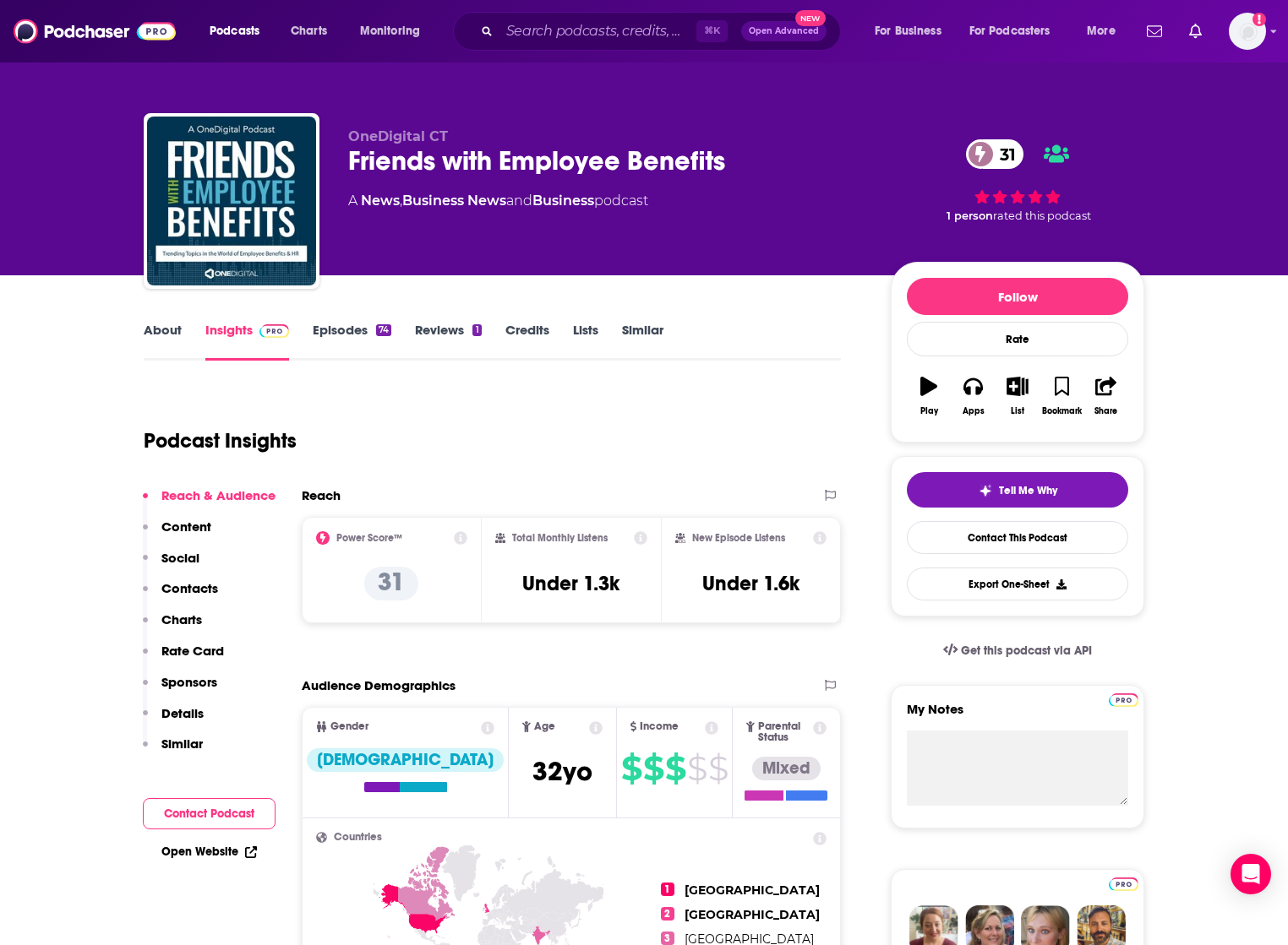
drag, startPoint x: 182, startPoint y: 520, endPoint x: 185, endPoint y: 596, distance: 76.1
click at [185, 596] on div "Reach & Audience Content Social Contacts Charts Rate Card Sponsors Details Simi…" at bounding box center [209, 626] width 132 height 280
click at [192, 581] on p "Contacts" at bounding box center [190, 589] width 56 height 16
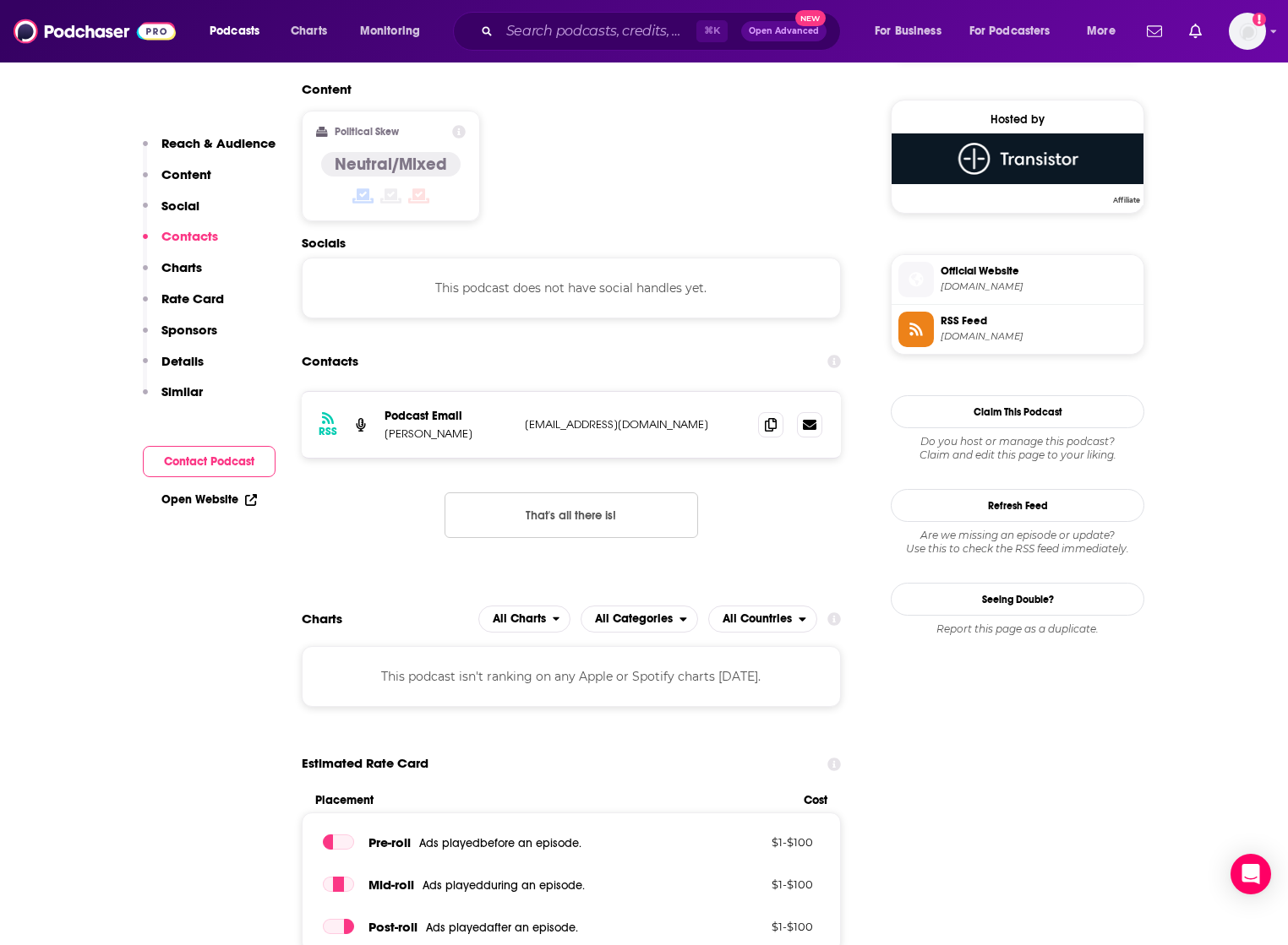
scroll to position [1338, 0]
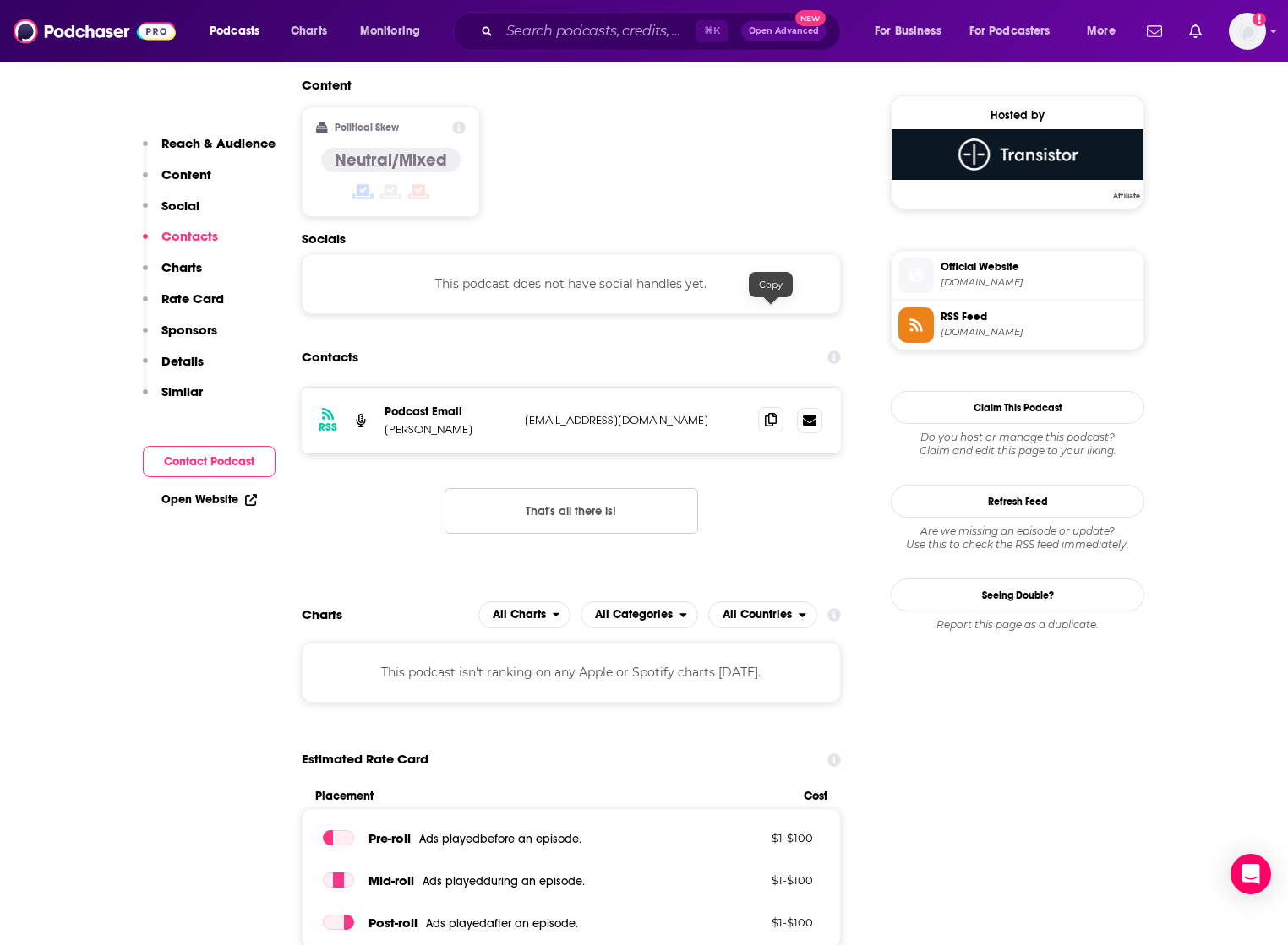
click at [770, 413] on icon at bounding box center [770, 419] width 11 height 13
click at [542, 34] on input "Search podcasts, credits, & more..." at bounding box center [598, 31] width 197 height 27
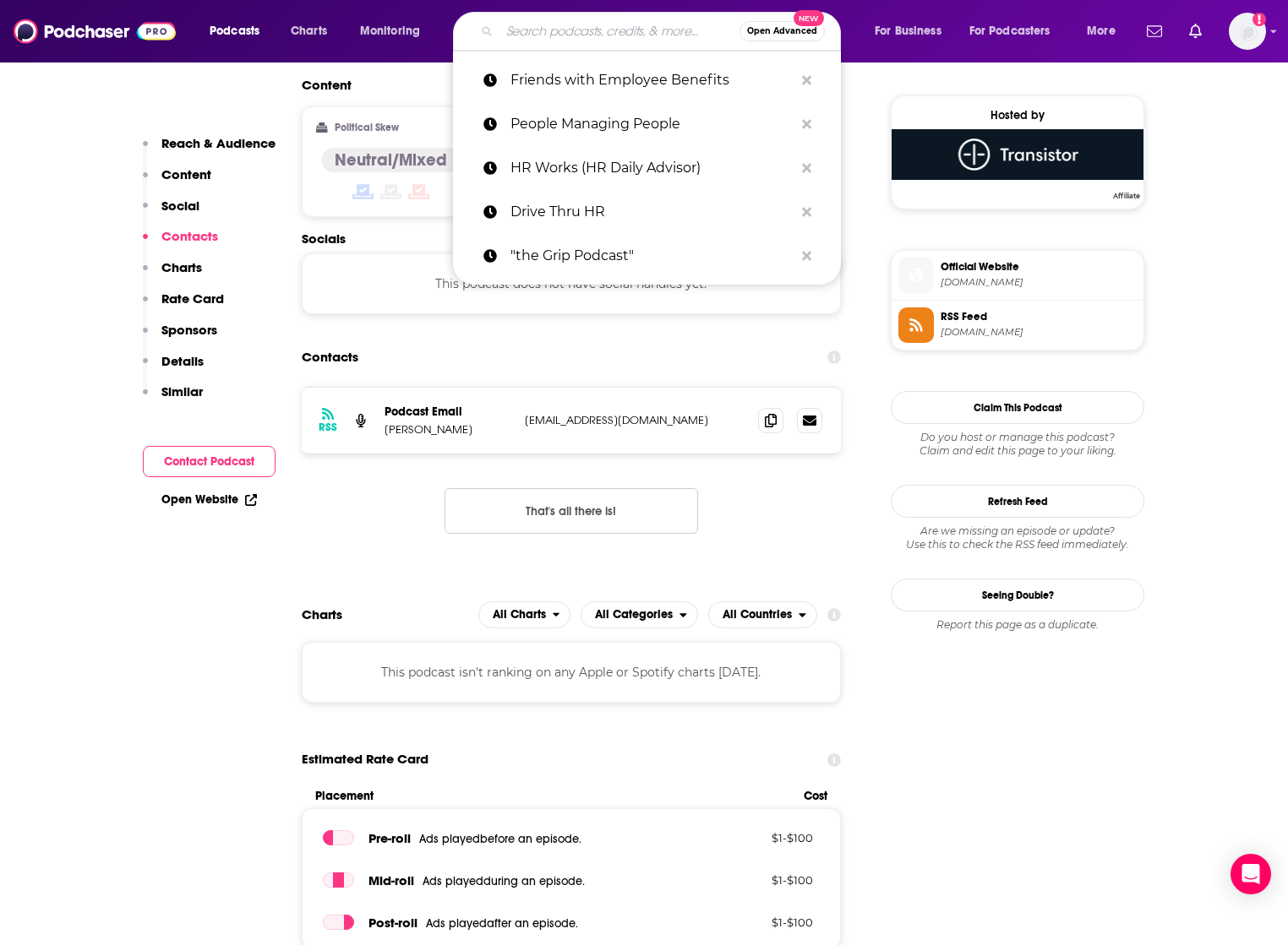
paste input "Young and Profiting"
type input "Young and Profiting"
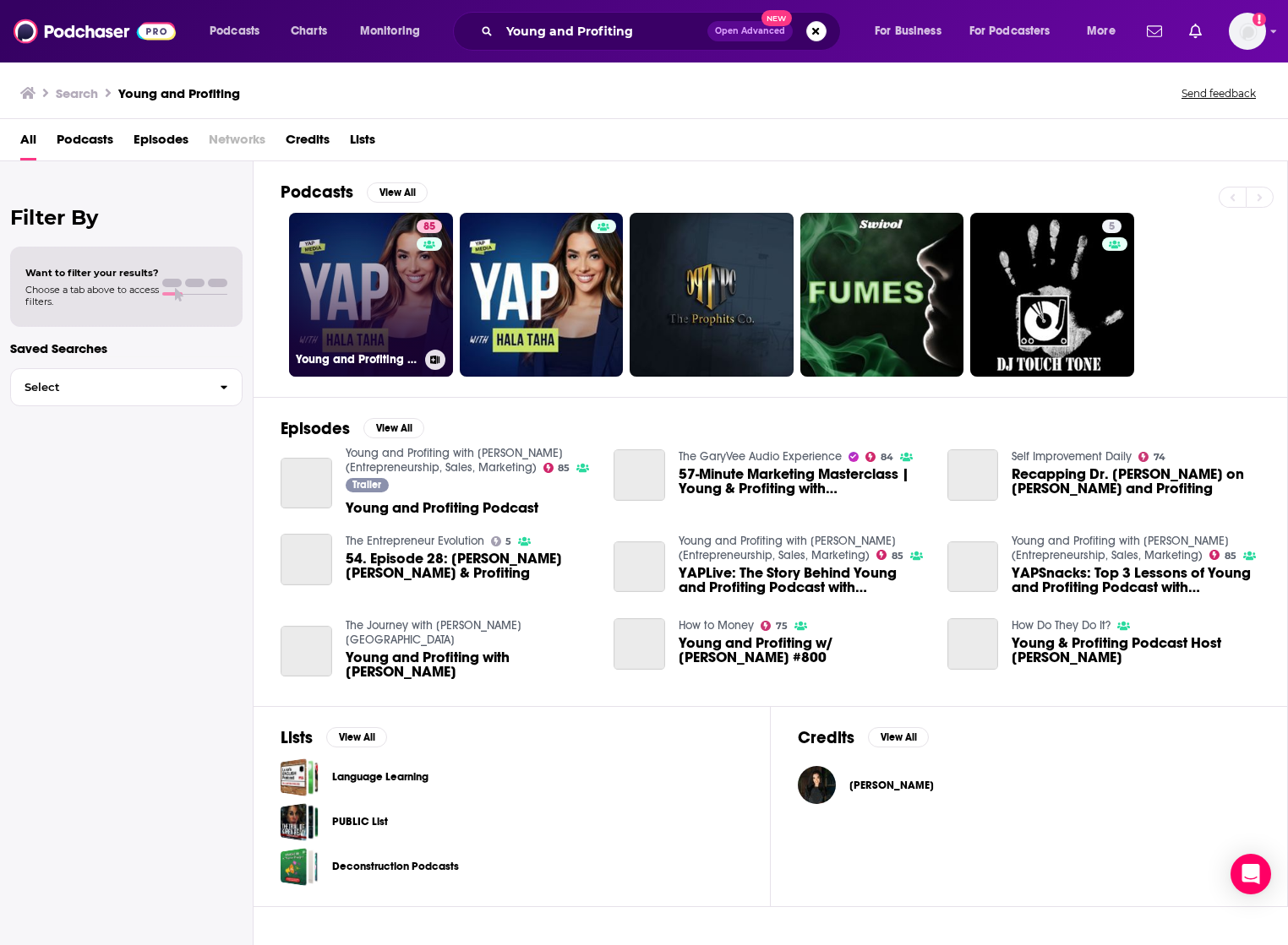
click at [384, 258] on link "85 Young and Profiting with [PERSON_NAME] (Entrepreneurship, Sales, Marketing)" at bounding box center [371, 295] width 164 height 164
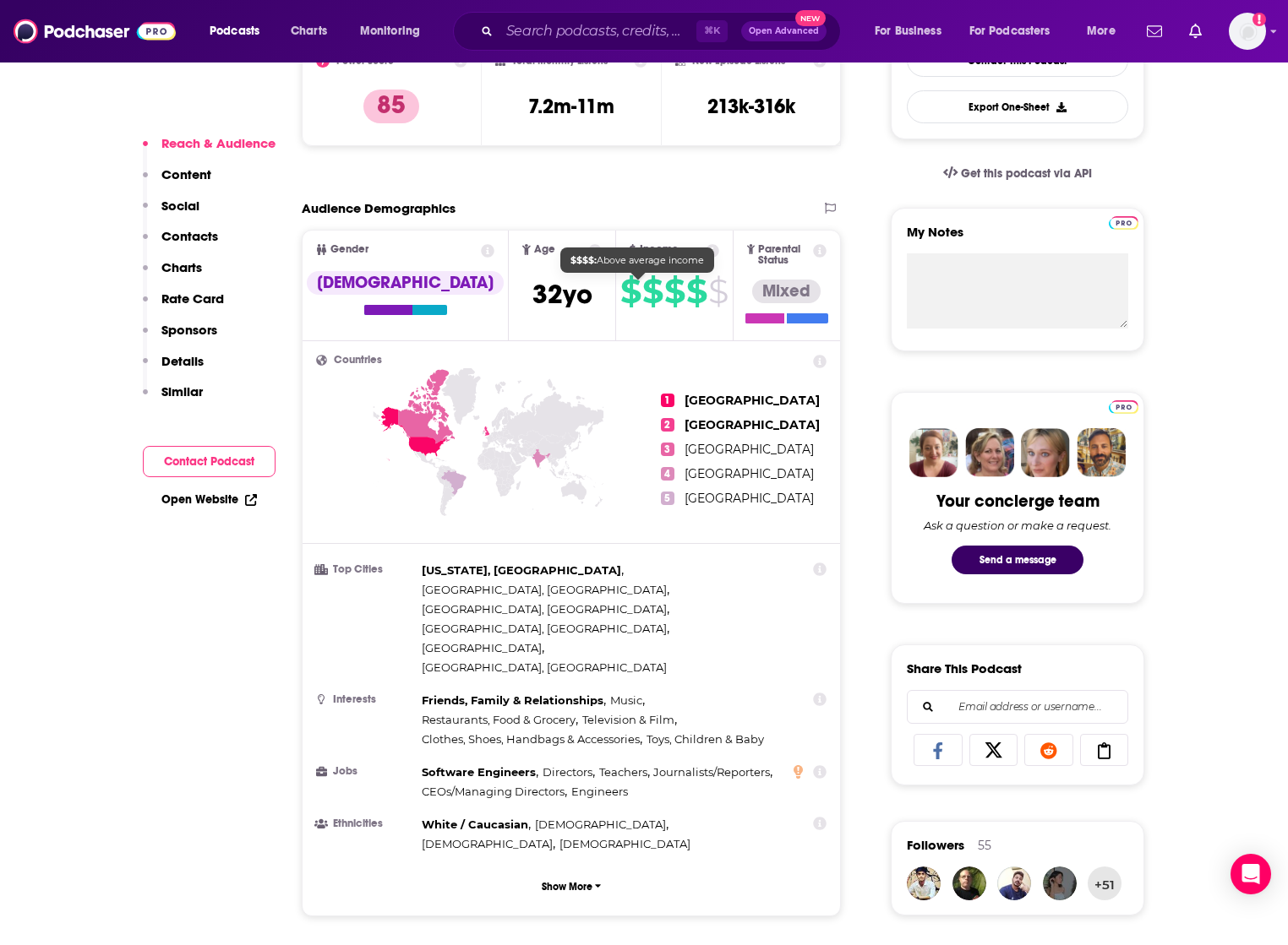
scroll to position [474, 0]
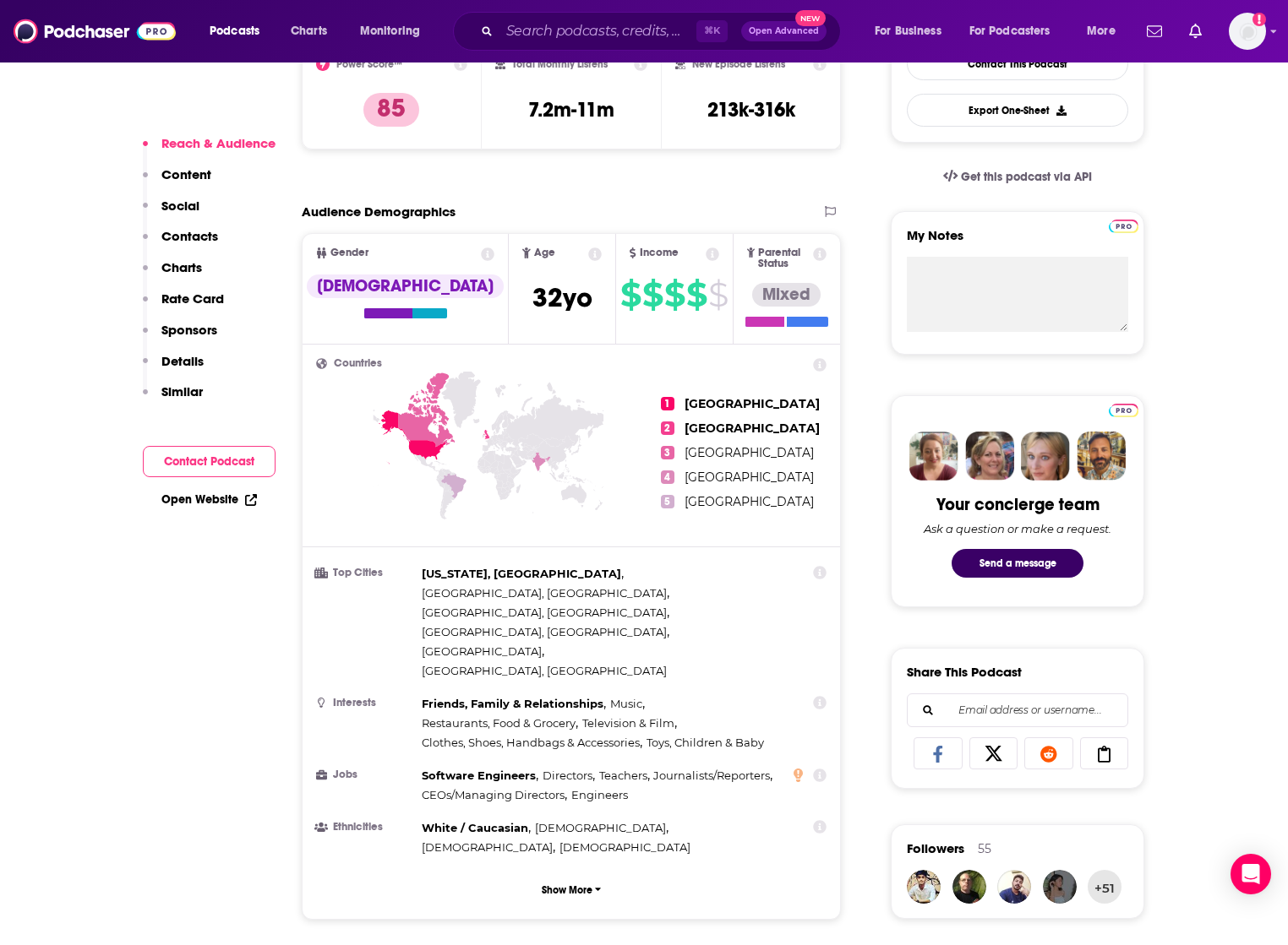
click at [187, 226] on button "Social" at bounding box center [171, 213] width 56 height 31
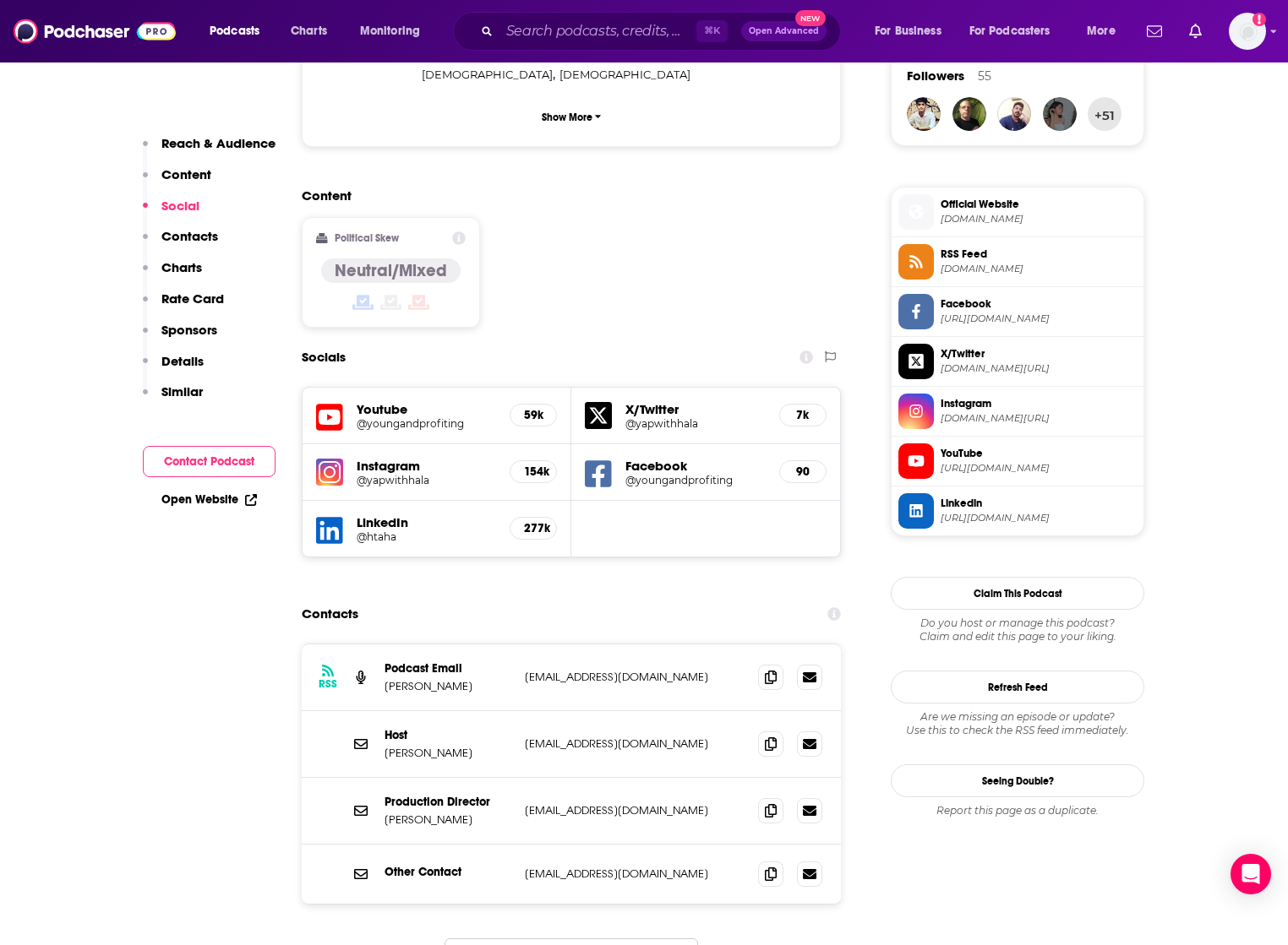
click at [192, 231] on p "Contacts" at bounding box center [190, 236] width 56 height 16
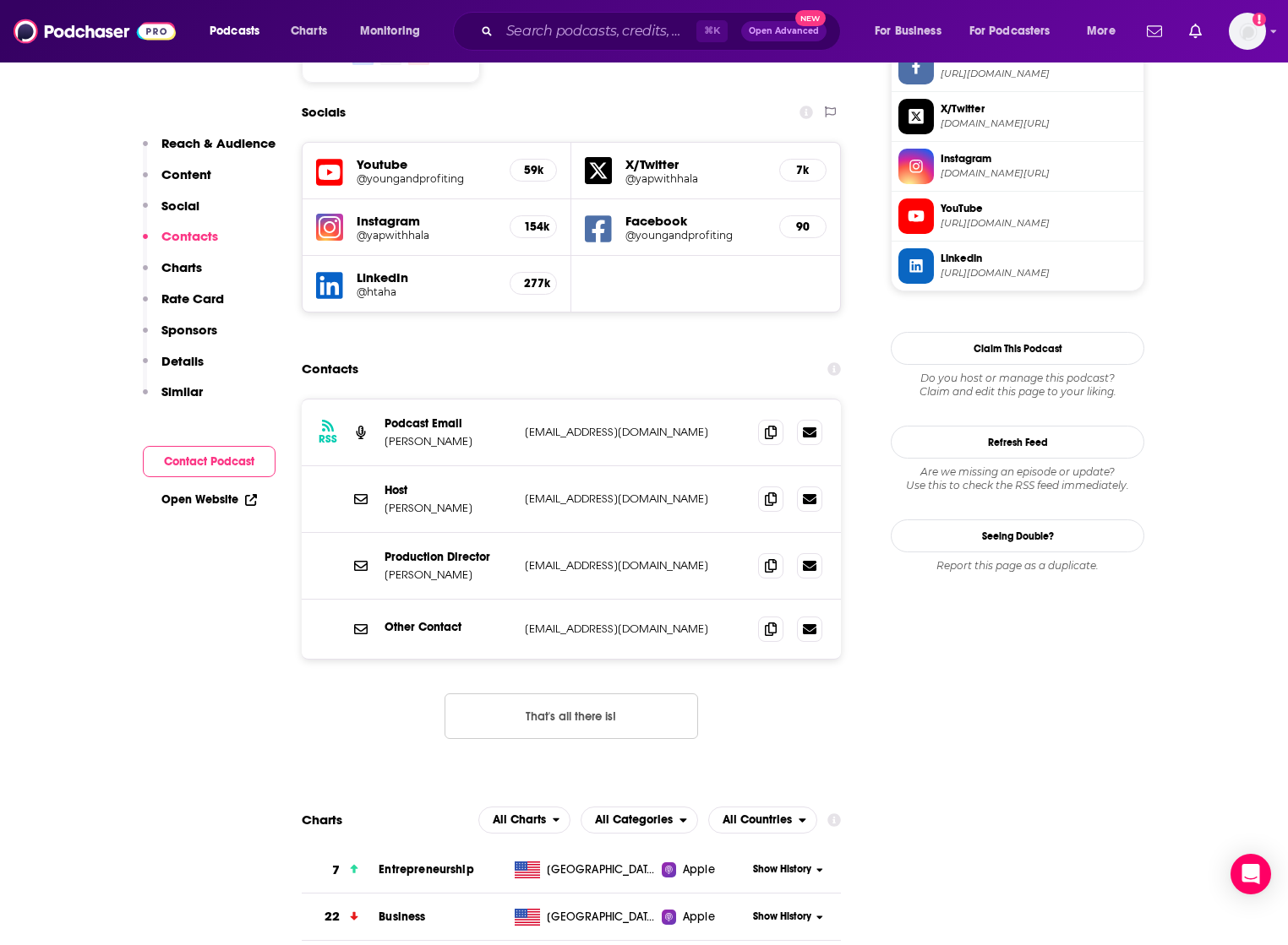
scroll to position [1502, 0]
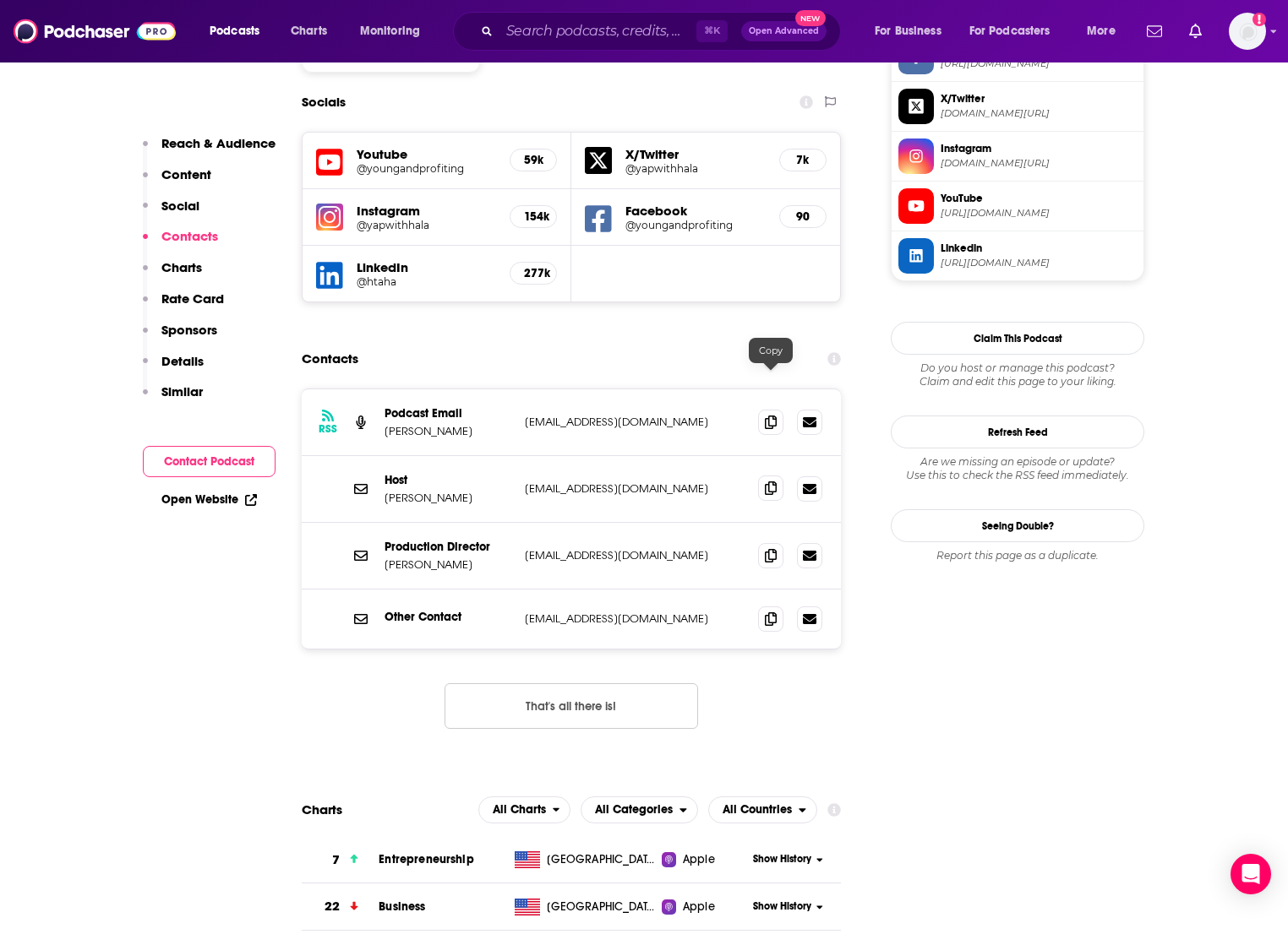
click at [769, 482] on icon at bounding box center [770, 488] width 11 height 13
